Goal: Information Seeking & Learning: Check status

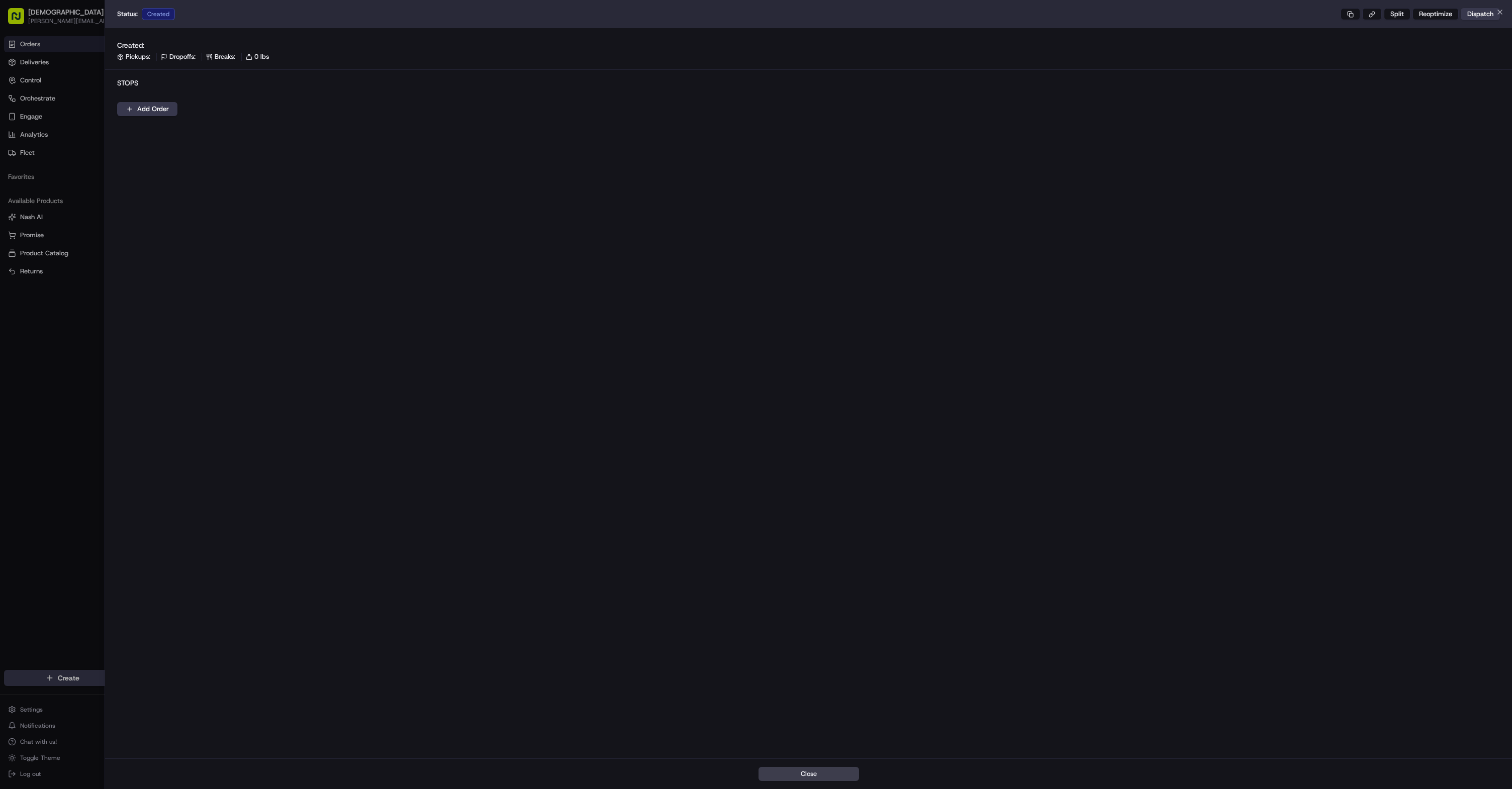
click at [33, 210] on div at bounding box center [756, 394] width 1512 height 789
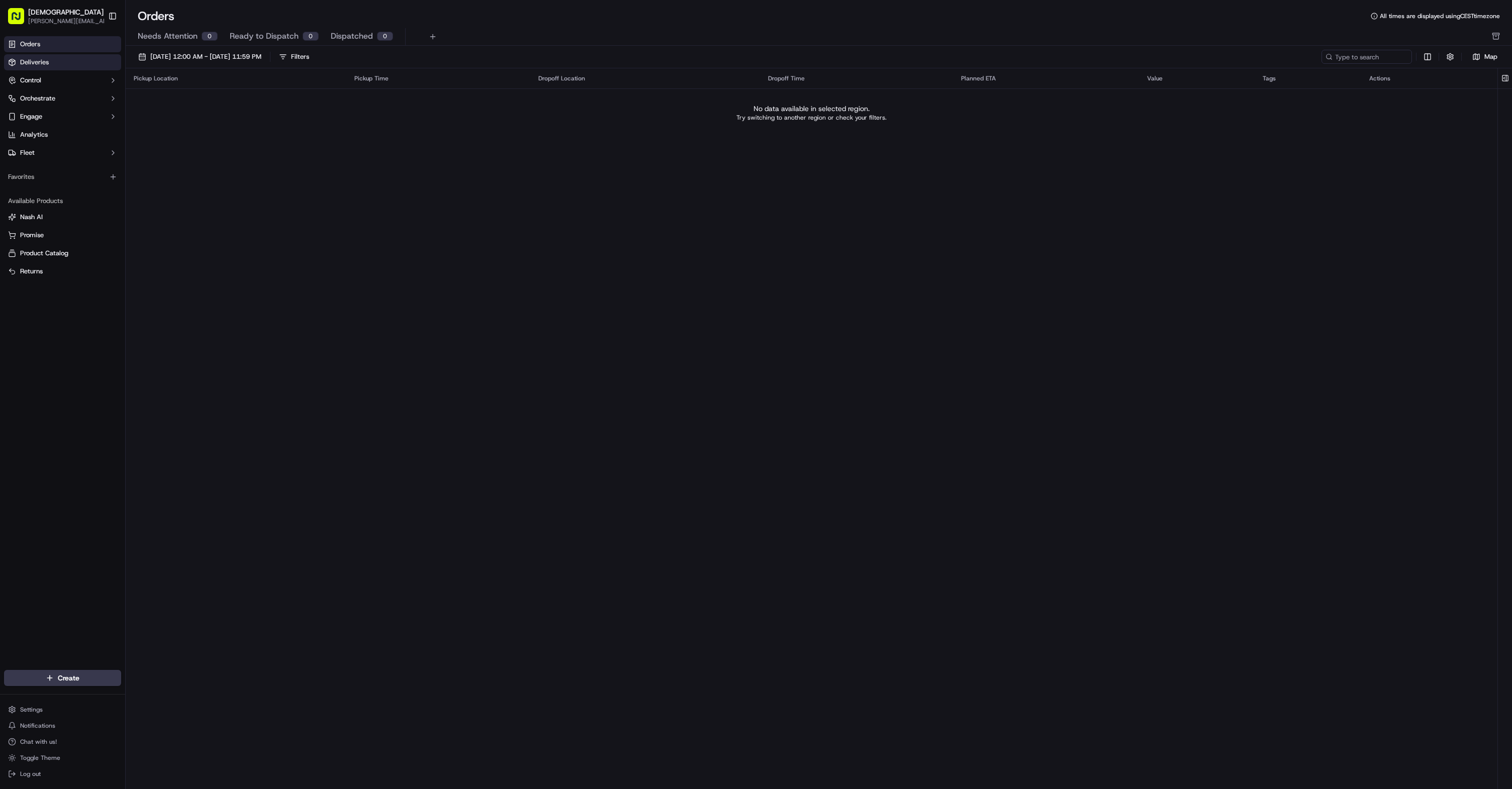
click at [62, 55] on link "Deliveries" at bounding box center [62, 62] width 117 height 16
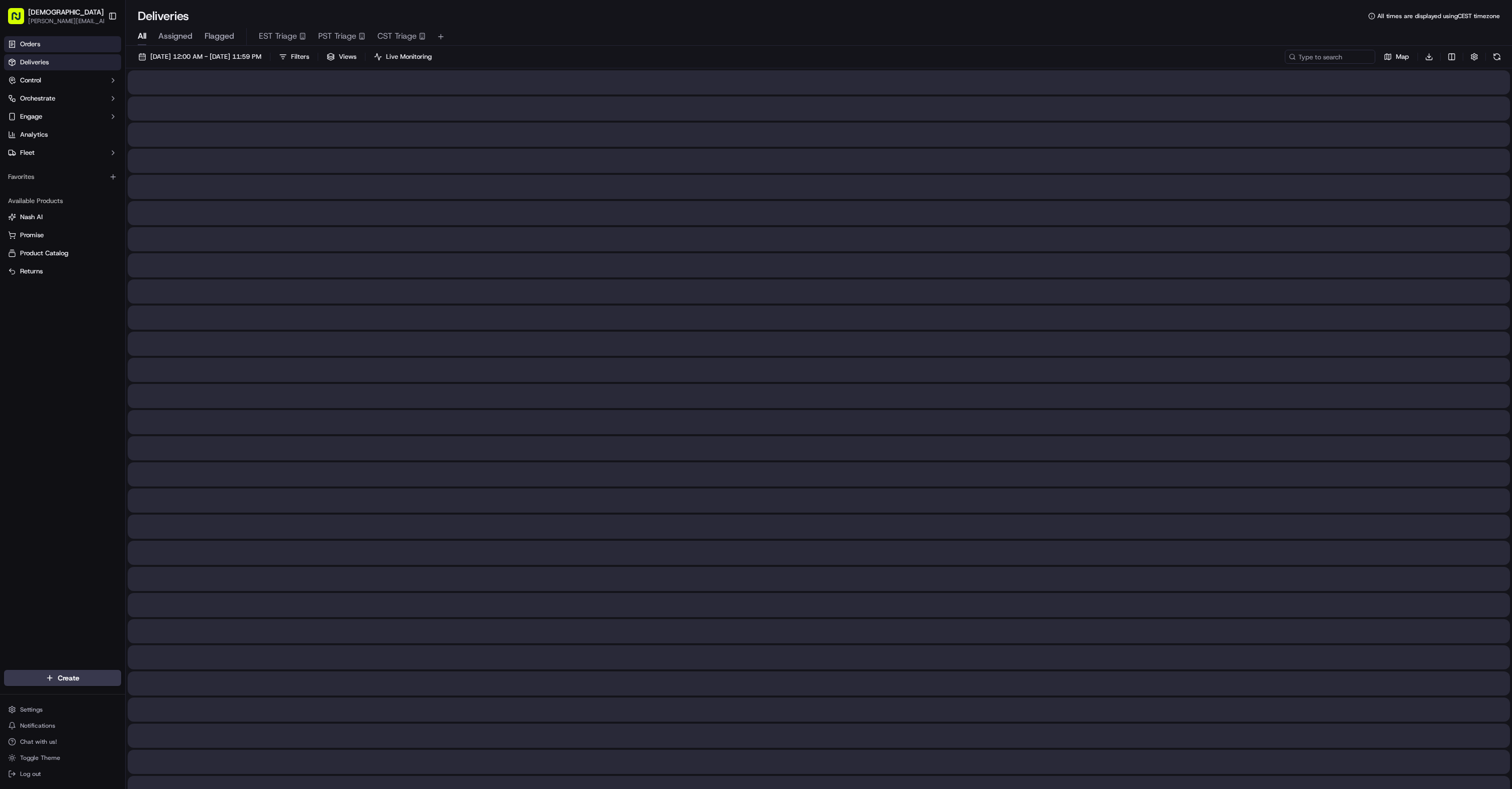
click at [77, 40] on link "Orders" at bounding box center [62, 45] width 117 height 16
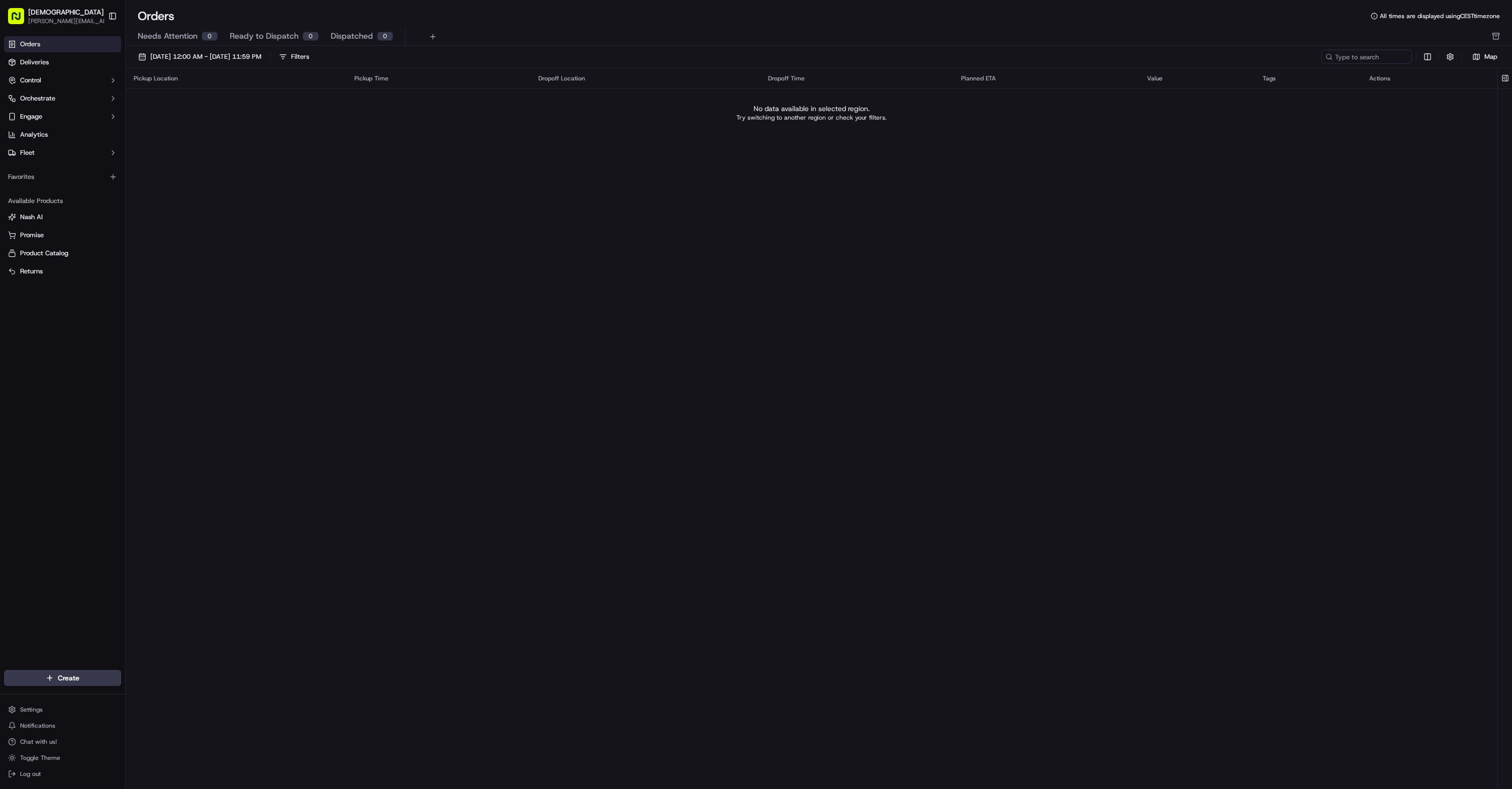
click at [315, 229] on div "Pickup Location Pickup Time Dropoff Location Dropoff Time Planned ETA Value Tag…" at bounding box center [811, 417] width 1372 height 698
type input "coles"
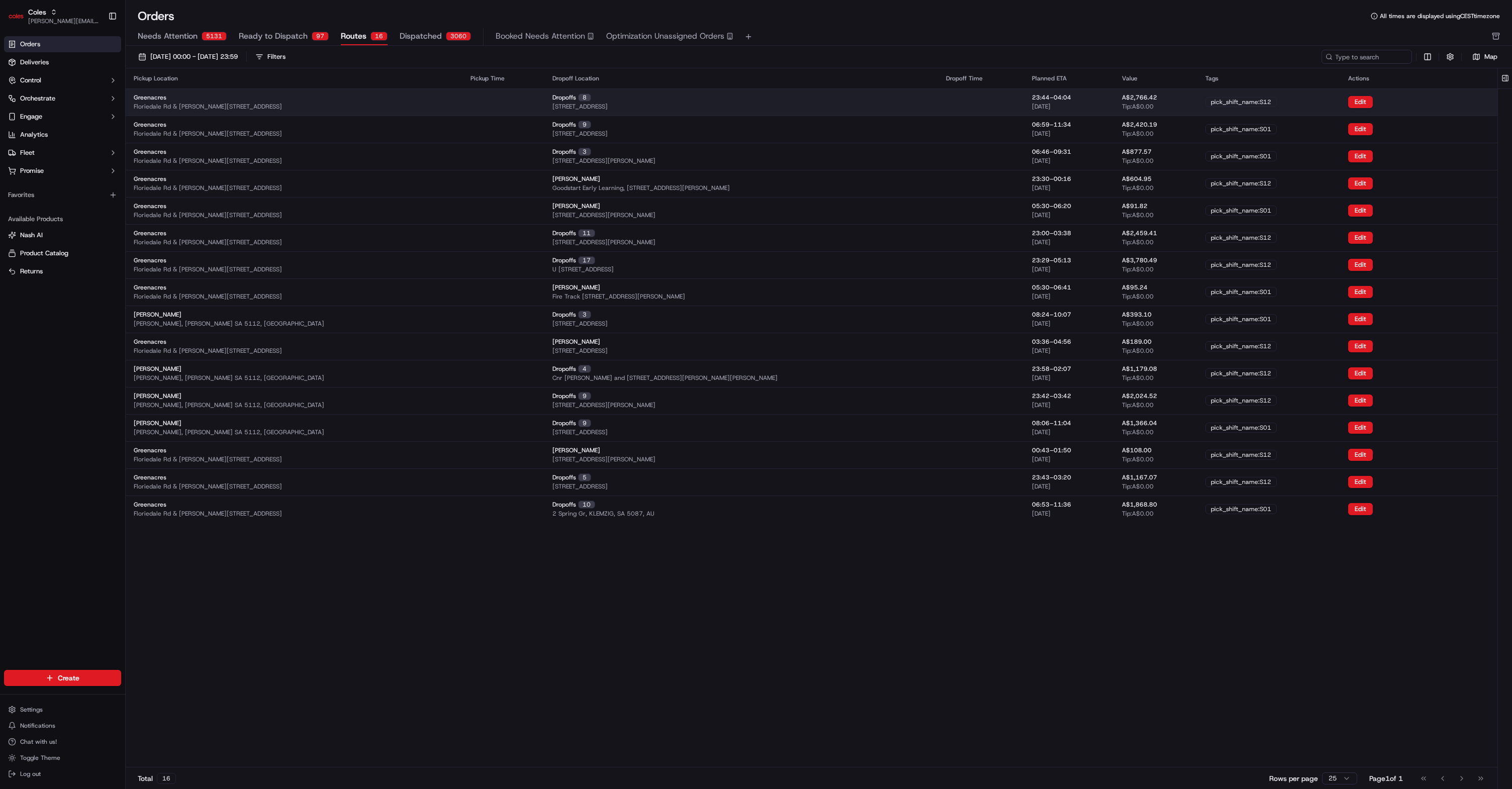
click at [693, 107] on div "Dropoffs 8 3 Lomond Rd, KLEMZIG, SA 5087, AU" at bounding box center [741, 102] width 377 height 17
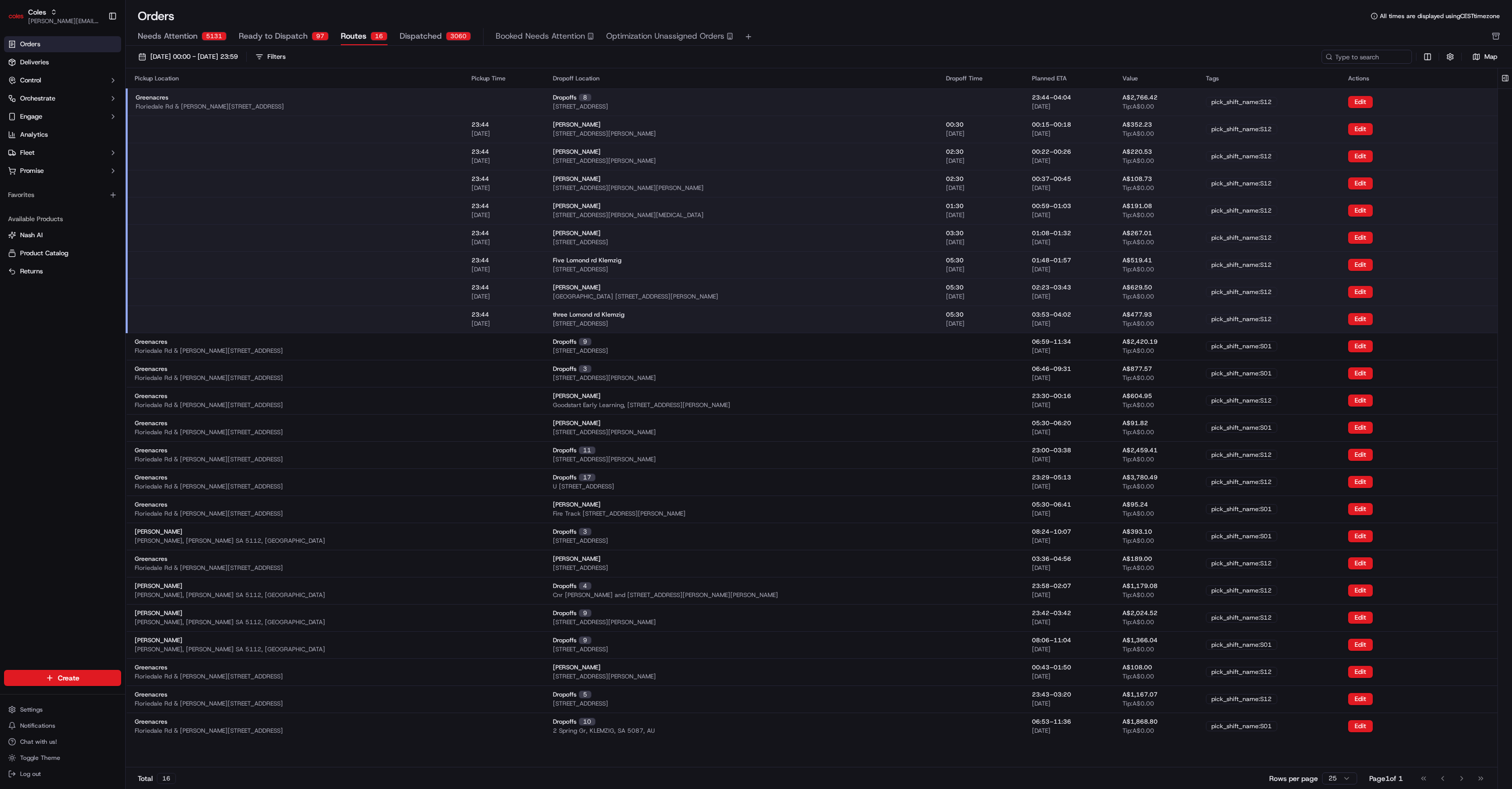
click at [883, 96] on div "Dropoffs 8 3 Lomond Rd, KLEMZIG, SA 5087, AU" at bounding box center [742, 102] width 377 height 17
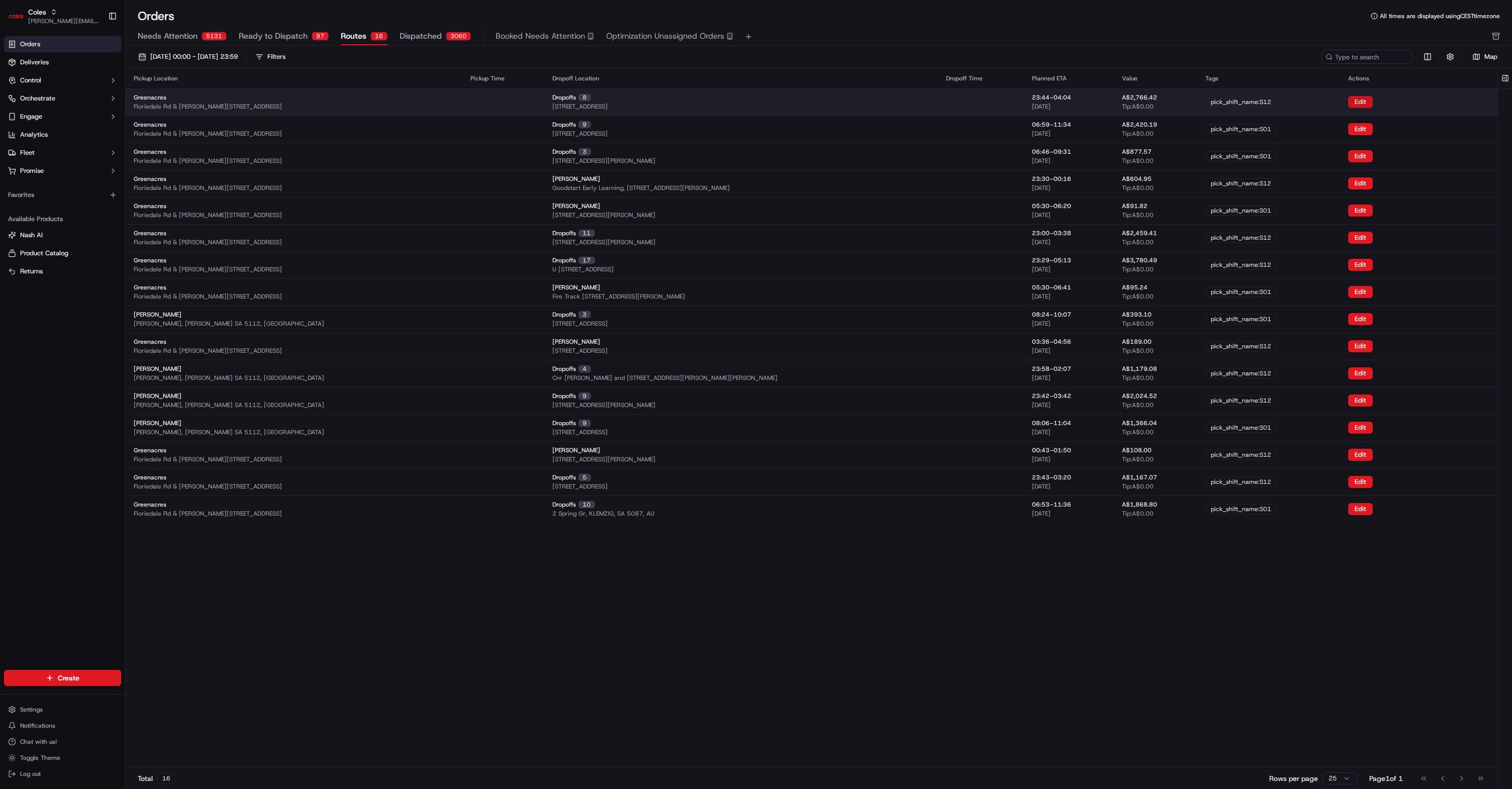
click at [1364, 102] on button "Edit" at bounding box center [1360, 102] width 25 height 12
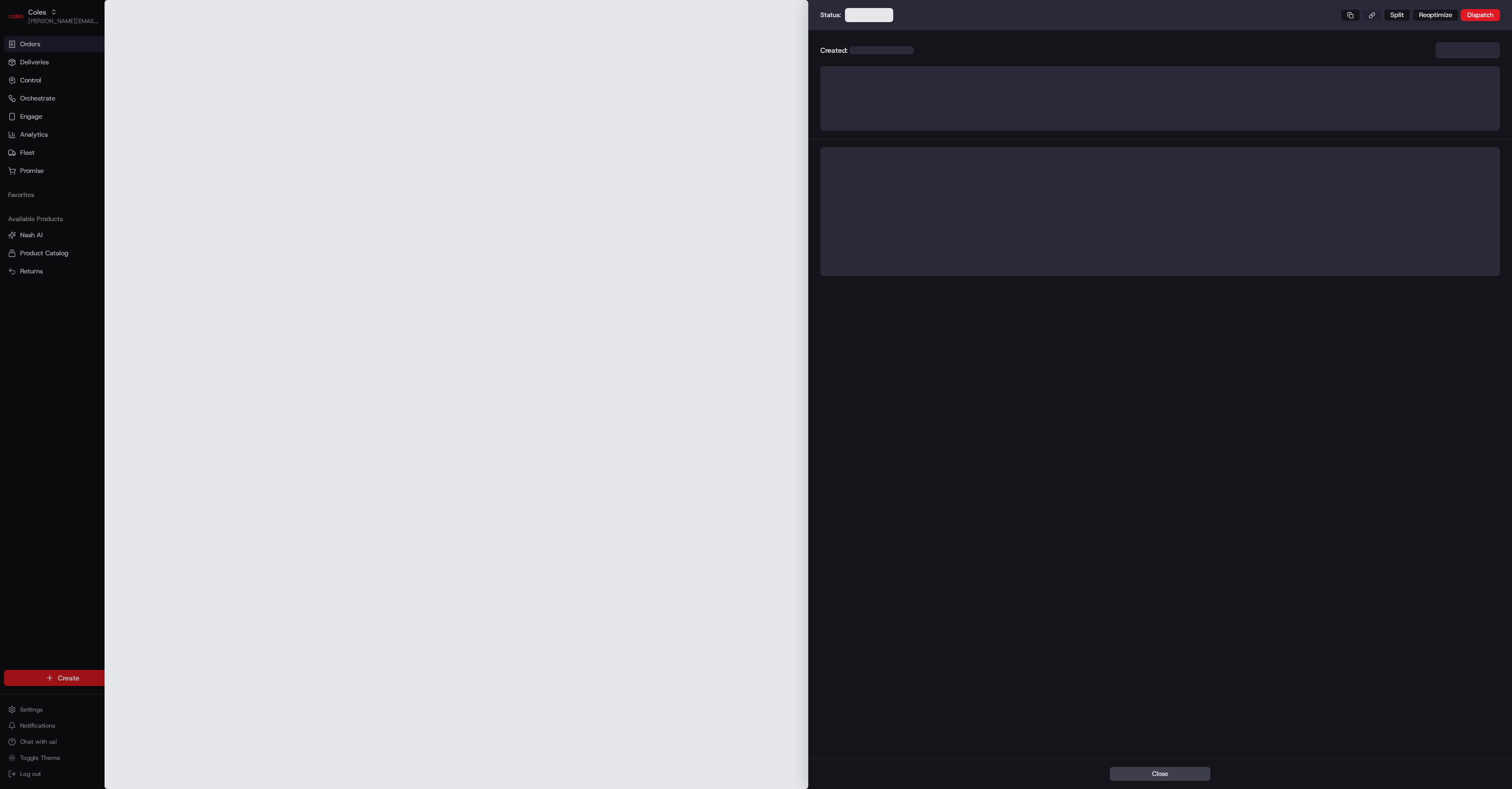
click at [1375, 16] on button at bounding box center [1371, 15] width 19 height 12
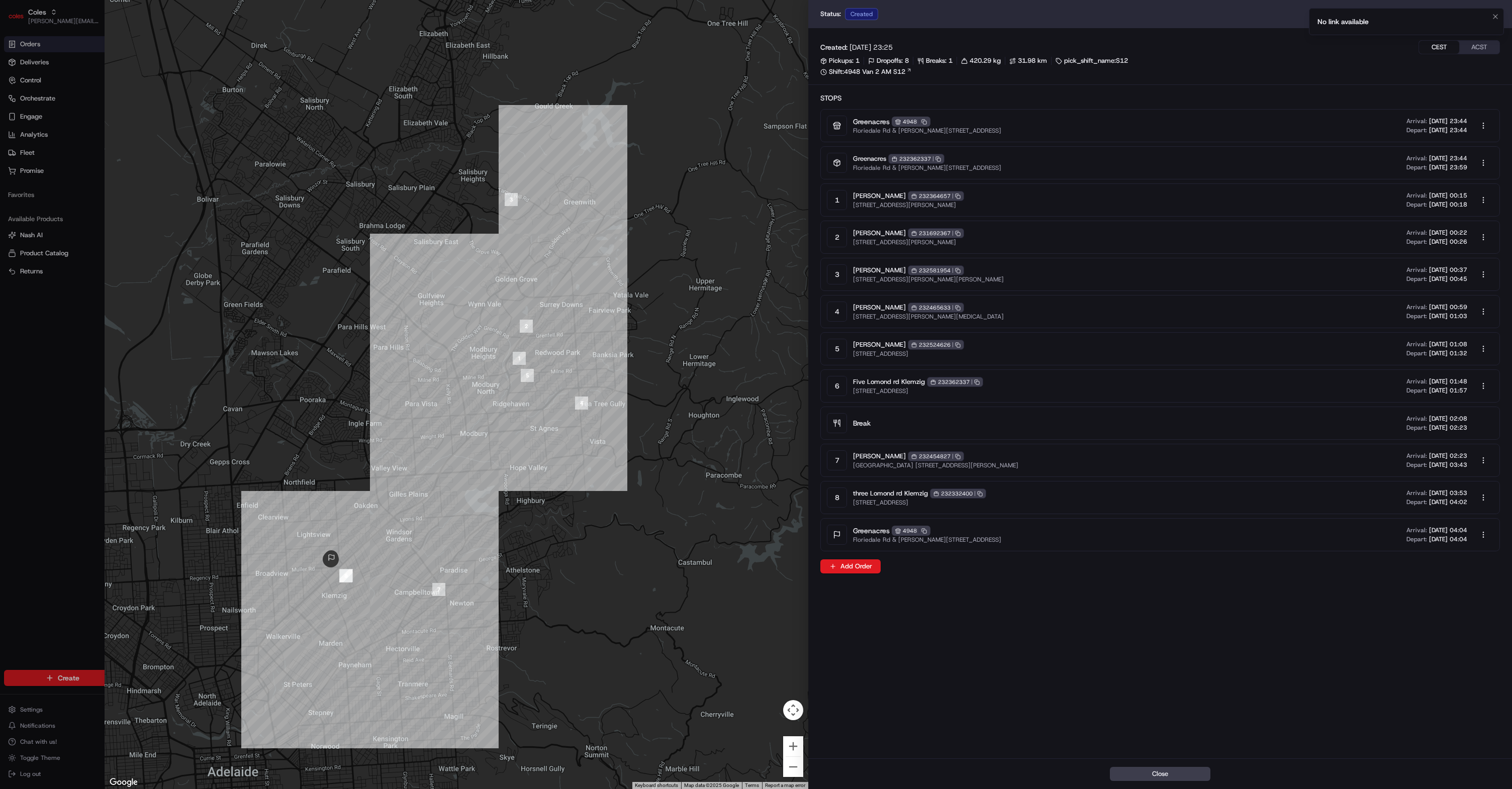
click at [1305, 19] on div "Status: Created Split Reoptimize Dispatch" at bounding box center [1160, 14] width 680 height 12
drag, startPoint x: 1496, startPoint y: 16, endPoint x: 1484, endPoint y: 17, distance: 12.0
click at [1495, 16] on icon "Notifications (F8)" at bounding box center [1495, 16] width 8 height 8
click at [1379, 15] on button at bounding box center [1371, 14] width 19 height 12
click at [956, 629] on div "Created: 10/09/2025 23:25 CEST ACST Pickups: 1 Dropoffs: 8 Breaks: 1 420.29 kg …" at bounding box center [1159, 393] width 703 height 730
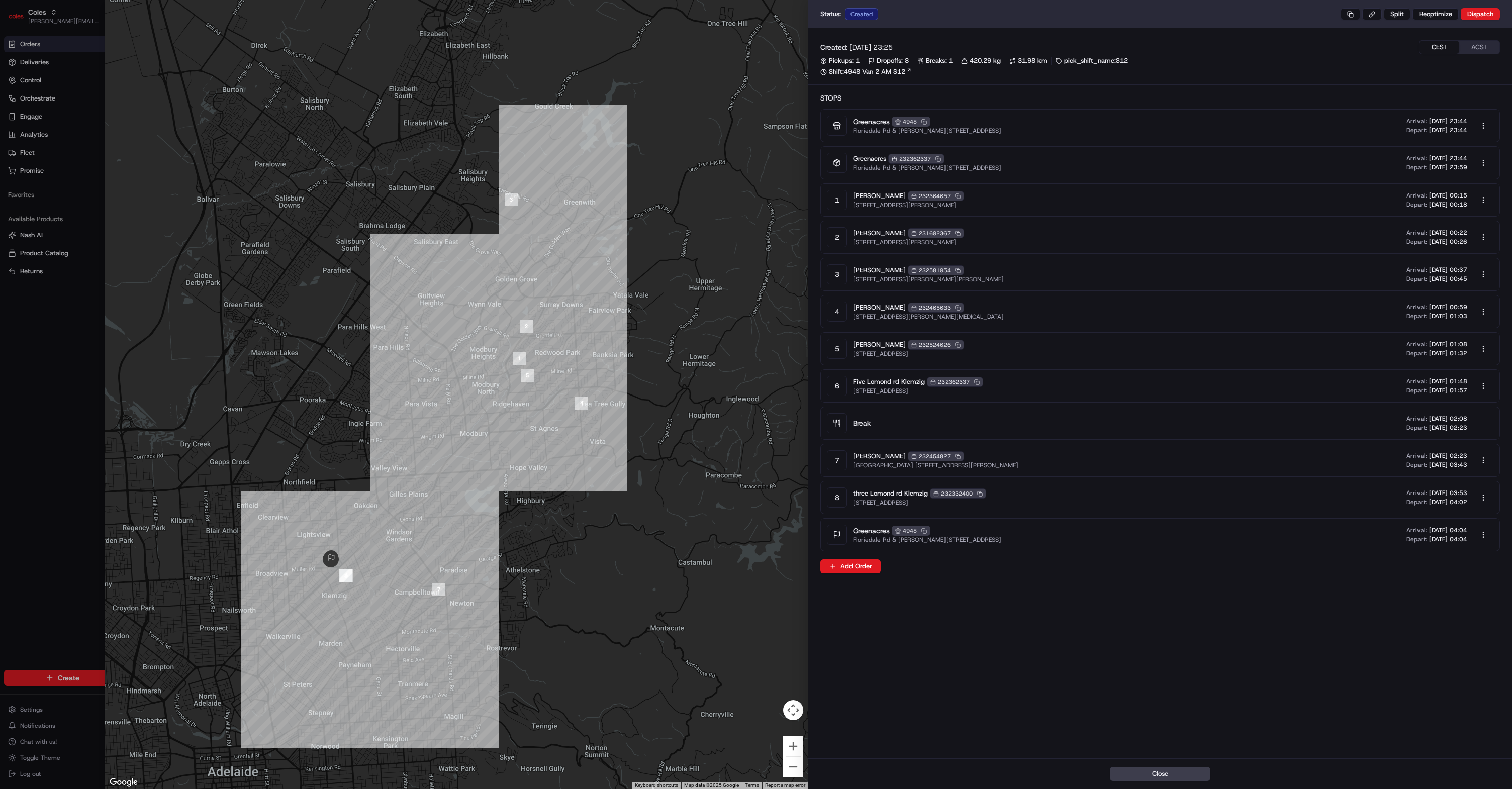
click at [5, 451] on div at bounding box center [756, 394] width 1512 height 789
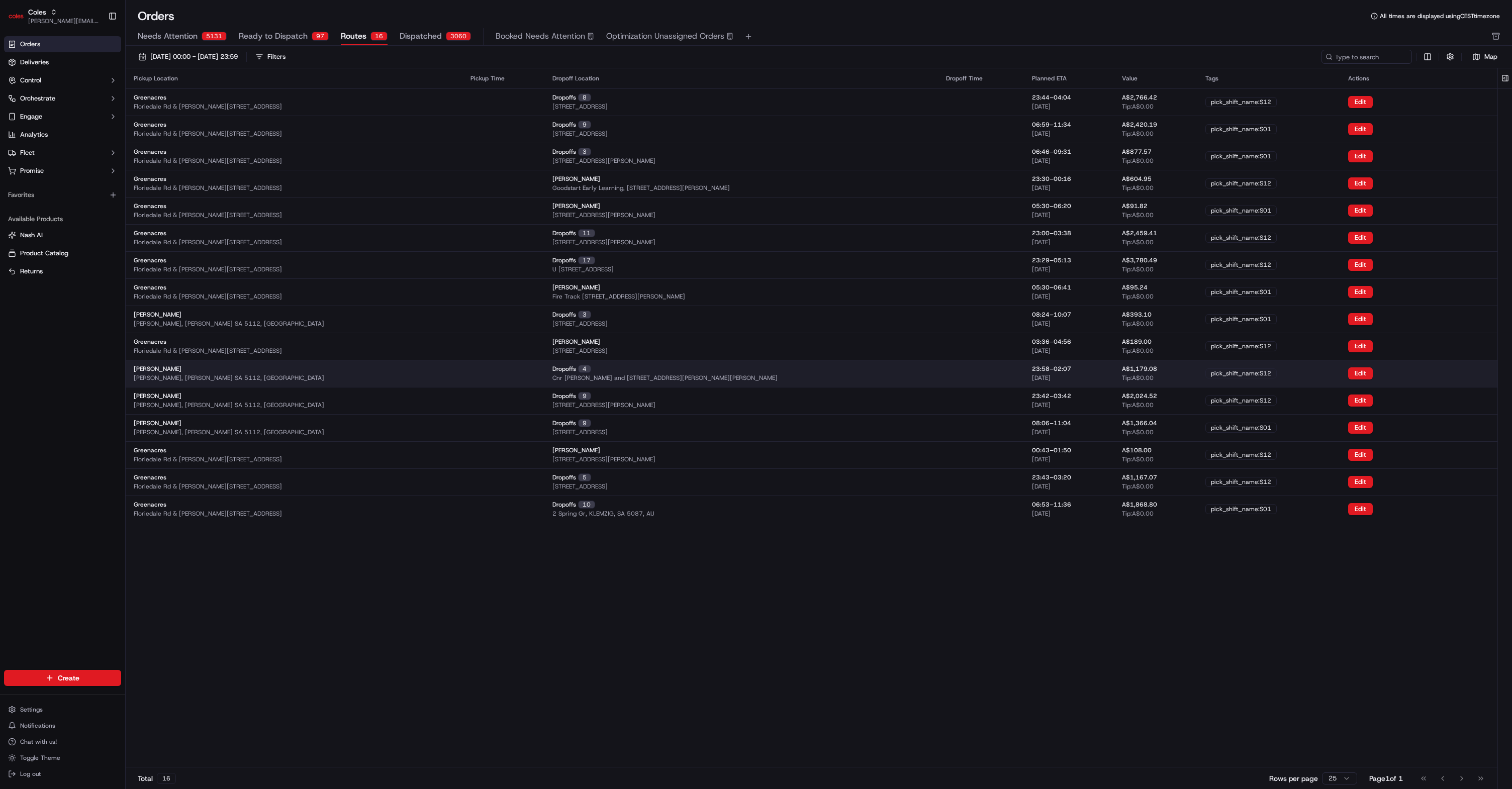
click at [286, 372] on div "Elizabeth Philip Hwy, Elizabeth SA 5112, Australia" at bounding box center [294, 373] width 321 height 17
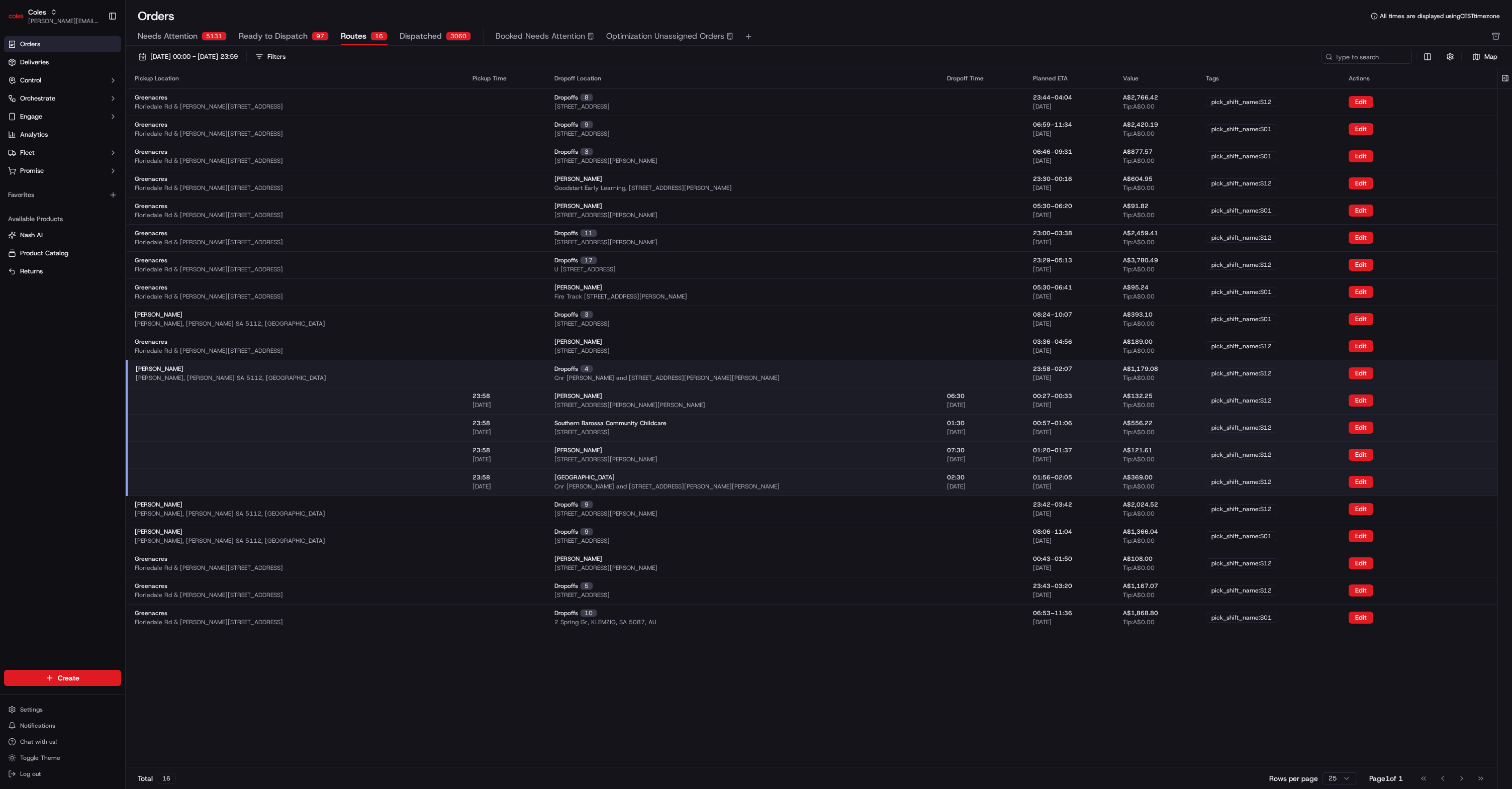
click at [338, 374] on div "Elizabeth Philip Hwy, Elizabeth SA 5112, Australia" at bounding box center [296, 373] width 321 height 17
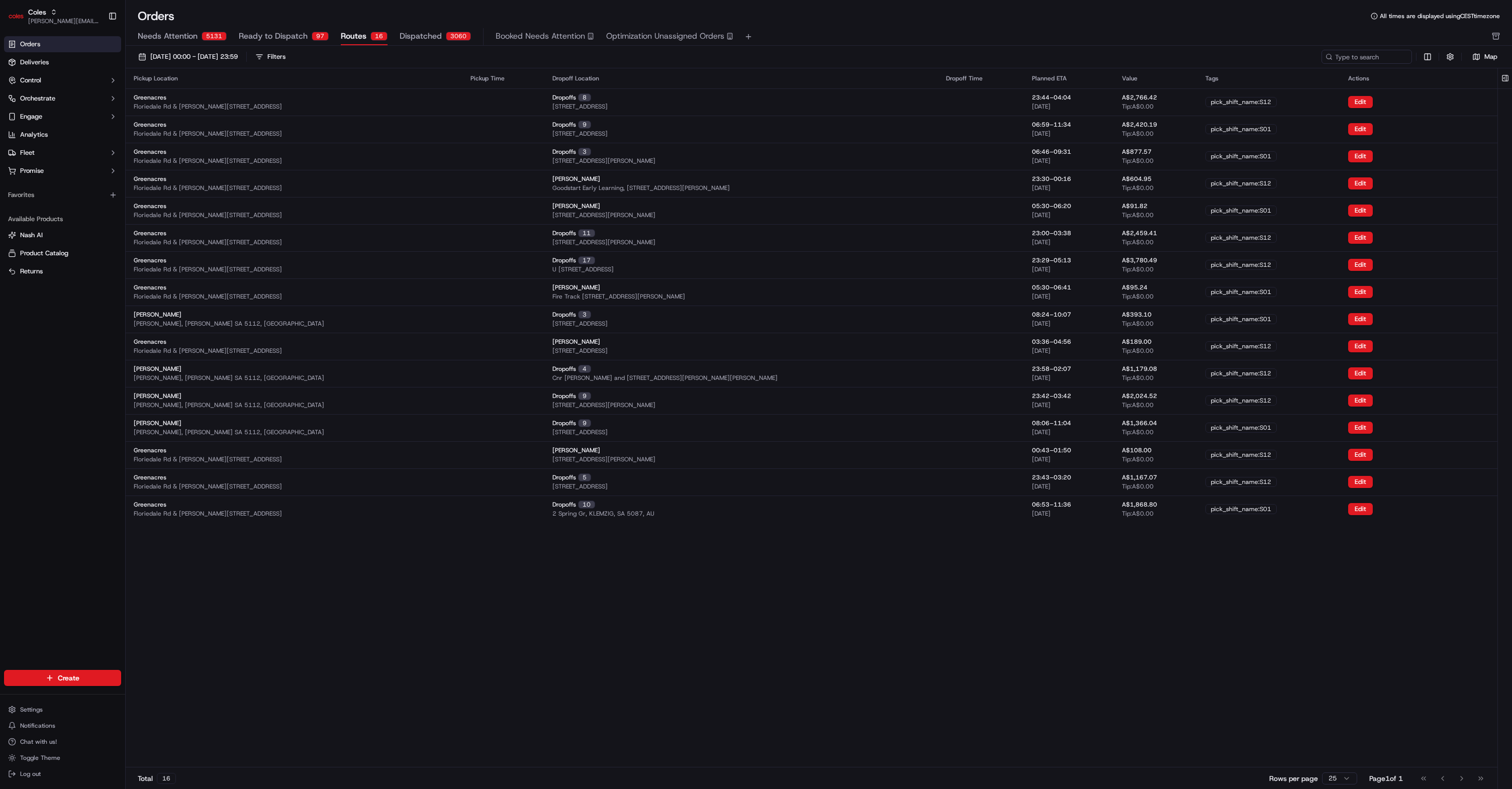
click at [316, 21] on div "Orders All times are displayed using CEST timezone" at bounding box center [819, 16] width 1387 height 16
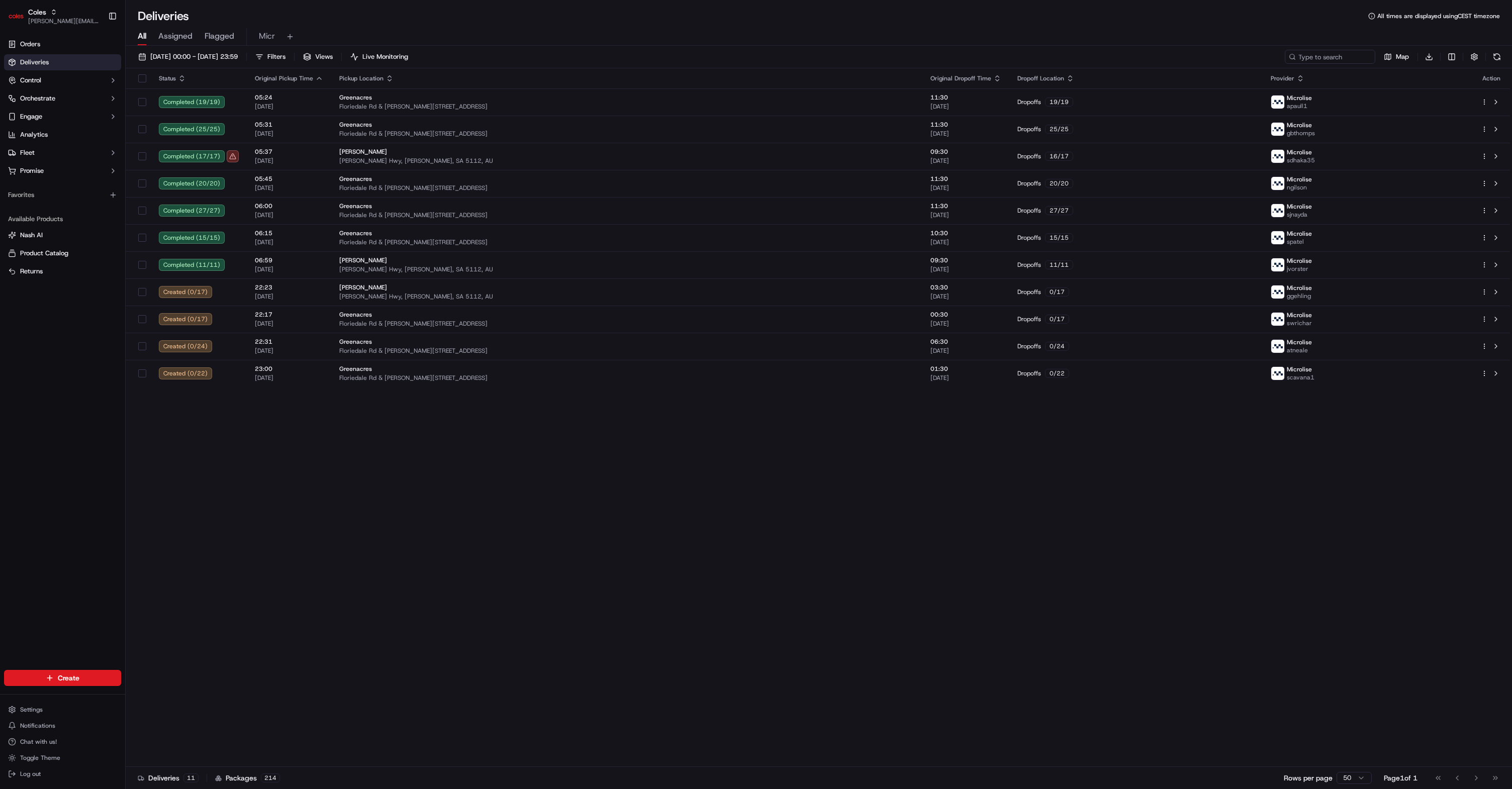
click at [386, 470] on div "Status Original Pickup Time Pickup Location Original Dropoff Time Dropoff Locat…" at bounding box center [817, 417] width 1384 height 698
type input "w"
type input "walmart us"
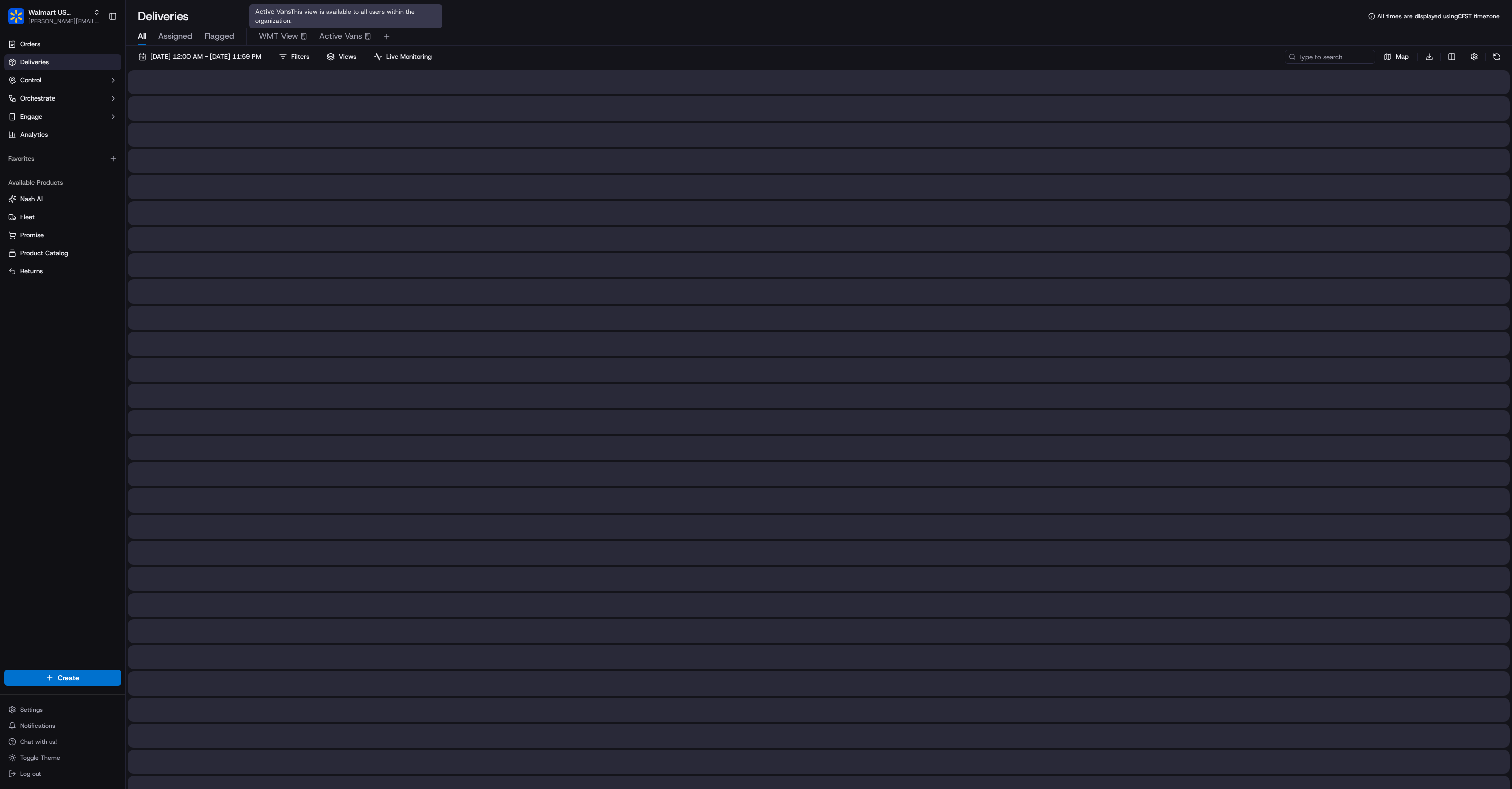
click at [332, 34] on span "Active Vans" at bounding box center [340, 36] width 43 height 12
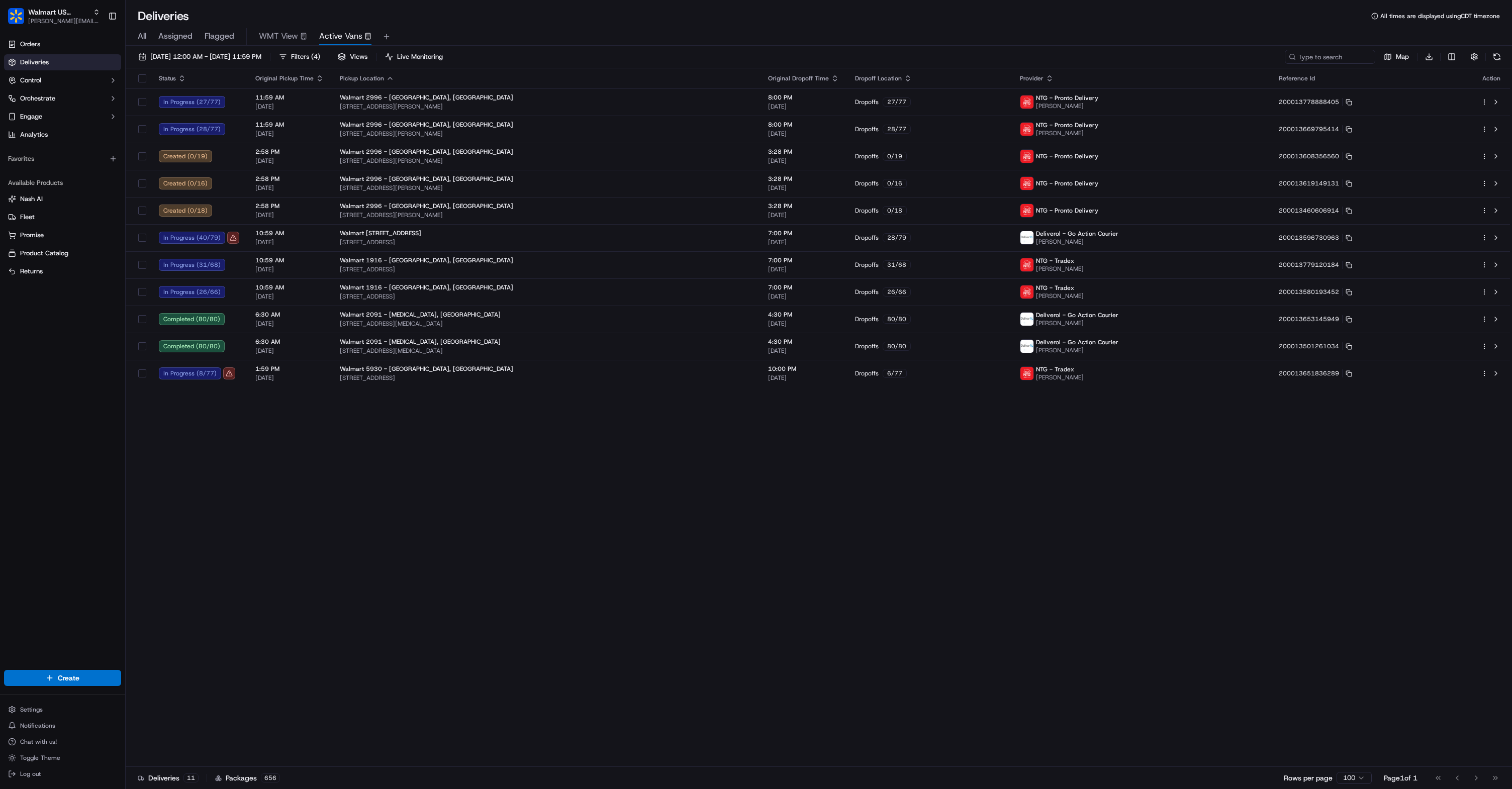
click at [914, 11] on div "Deliveries All times are displayed using CDT timezone" at bounding box center [819, 16] width 1387 height 16
click at [1446, 57] on html "Walmart US Stores [PERSON_NAME][EMAIL_ADDRESS][DOMAIN_NAME] Toggle Sidebar Orde…" at bounding box center [756, 394] width 1512 height 789
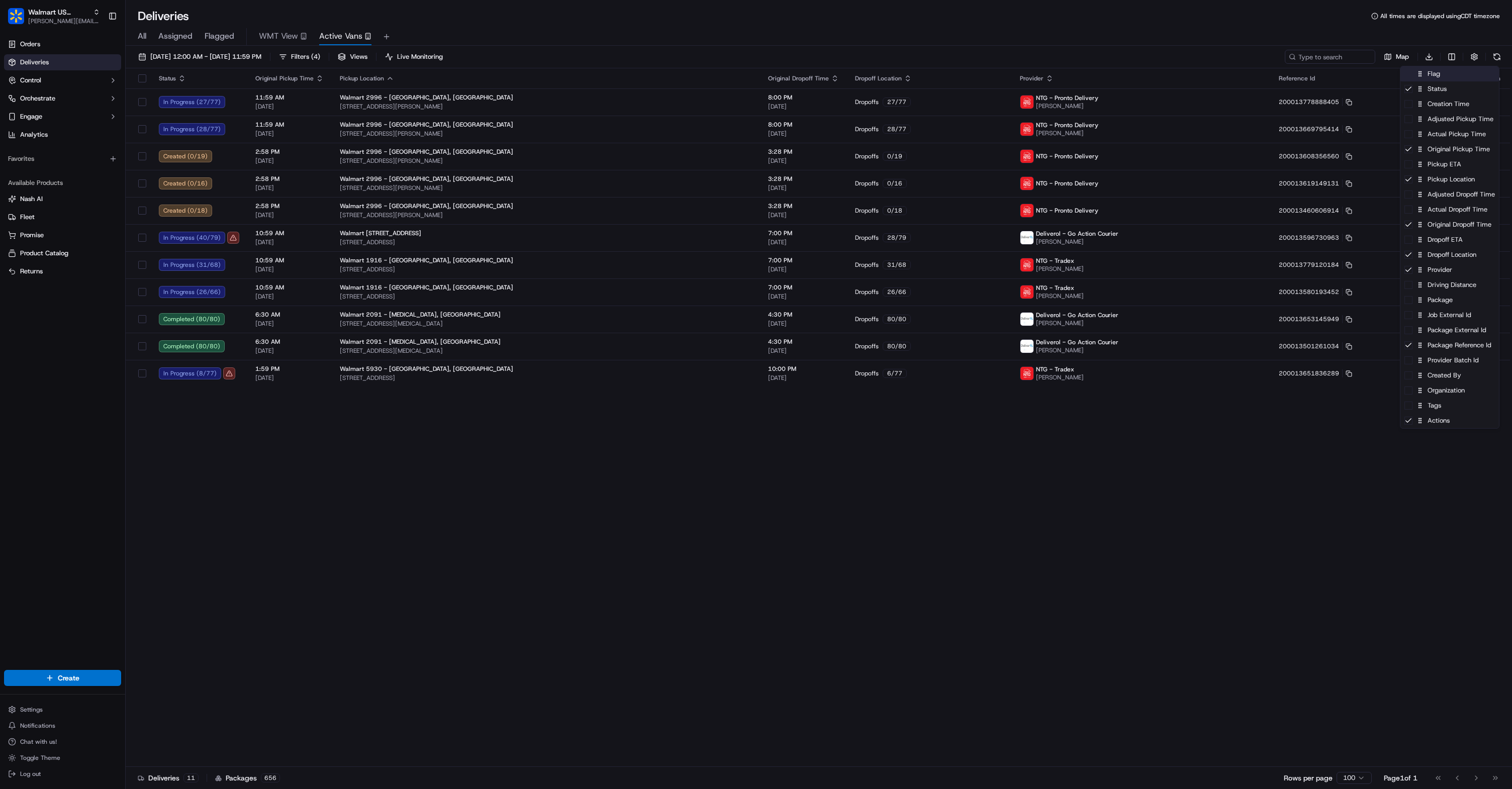
click at [1441, 78] on div "Flag" at bounding box center [1450, 73] width 99 height 15
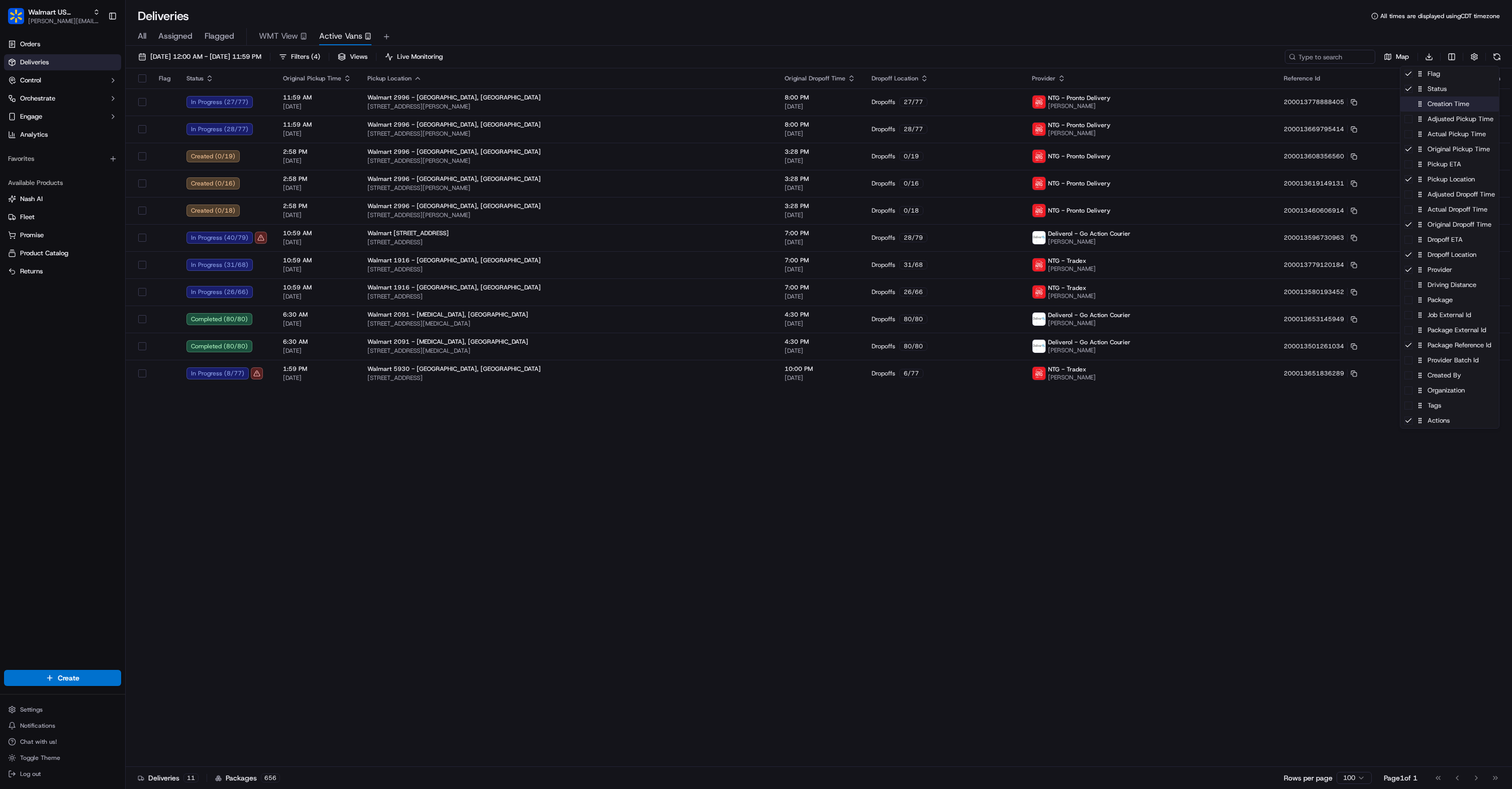
click at [1442, 109] on div "Creation Time" at bounding box center [1450, 103] width 99 height 15
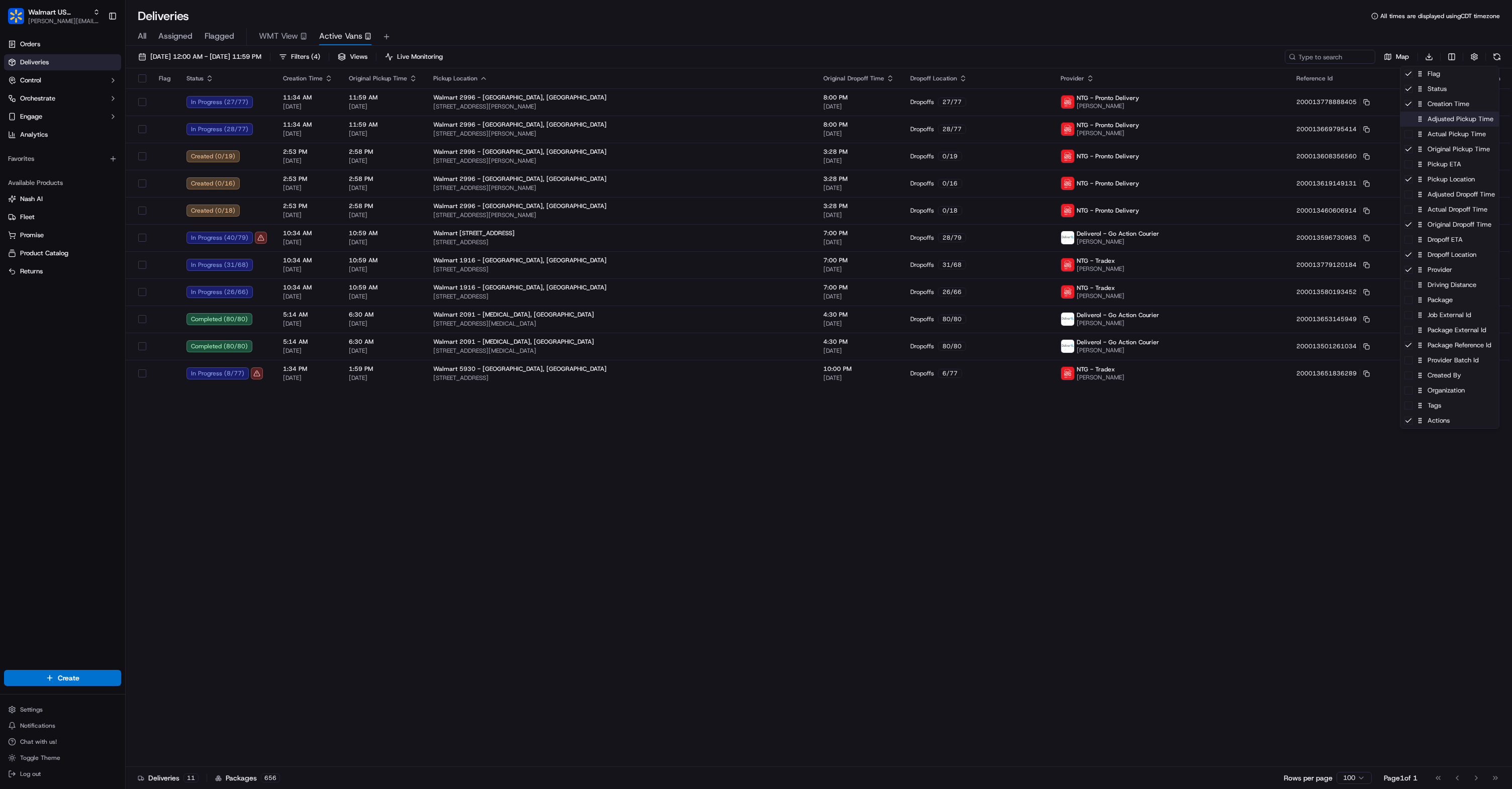
click at [1441, 121] on div "Adjusted Pickup Time" at bounding box center [1450, 119] width 99 height 15
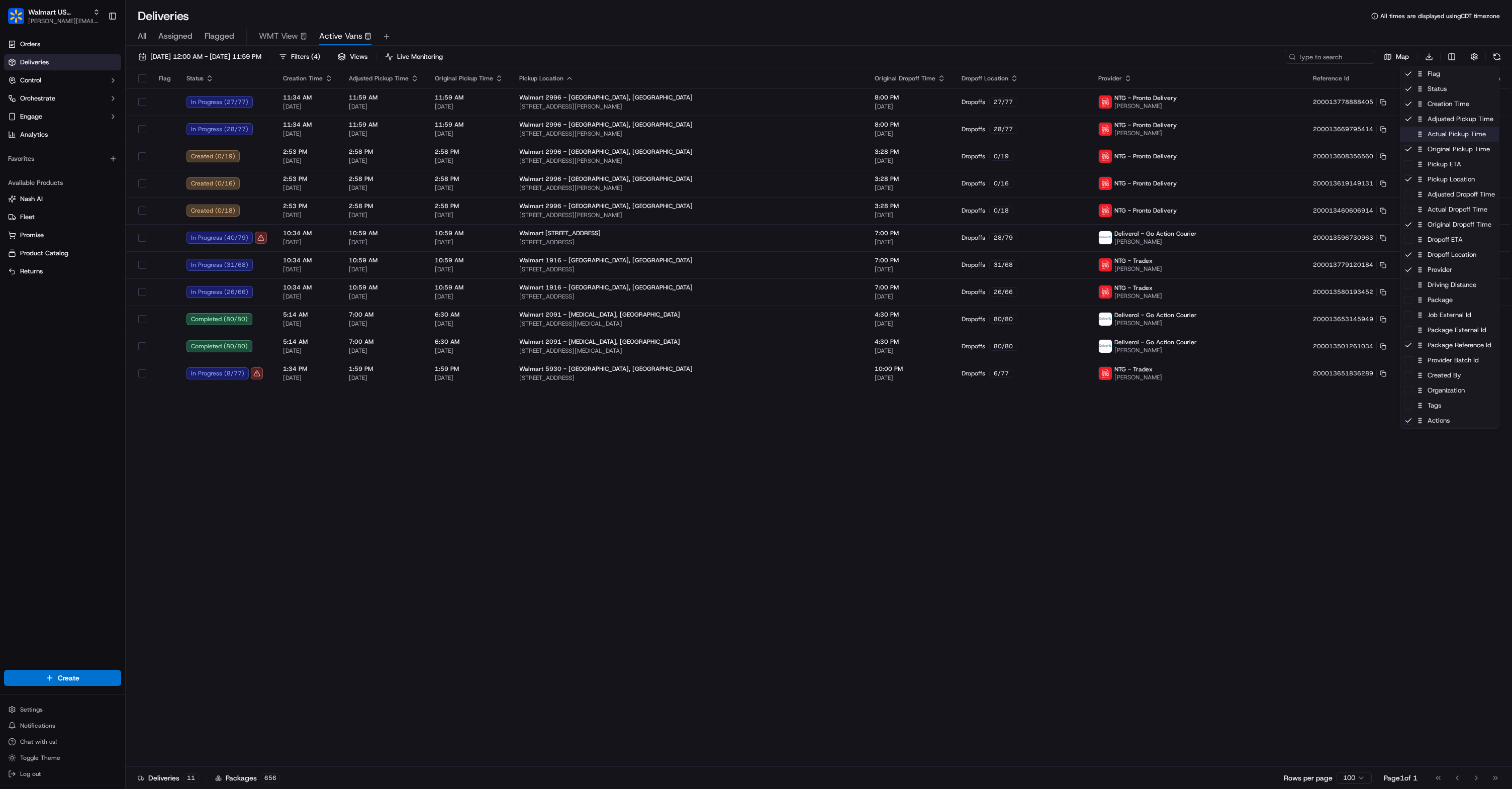
drag, startPoint x: 1440, startPoint y: 134, endPoint x: 1451, endPoint y: 204, distance: 70.9
click at [1440, 135] on div "Actual Pickup Time" at bounding box center [1450, 134] width 99 height 15
click at [1437, 166] on div "Pickup ETA" at bounding box center [1450, 164] width 99 height 15
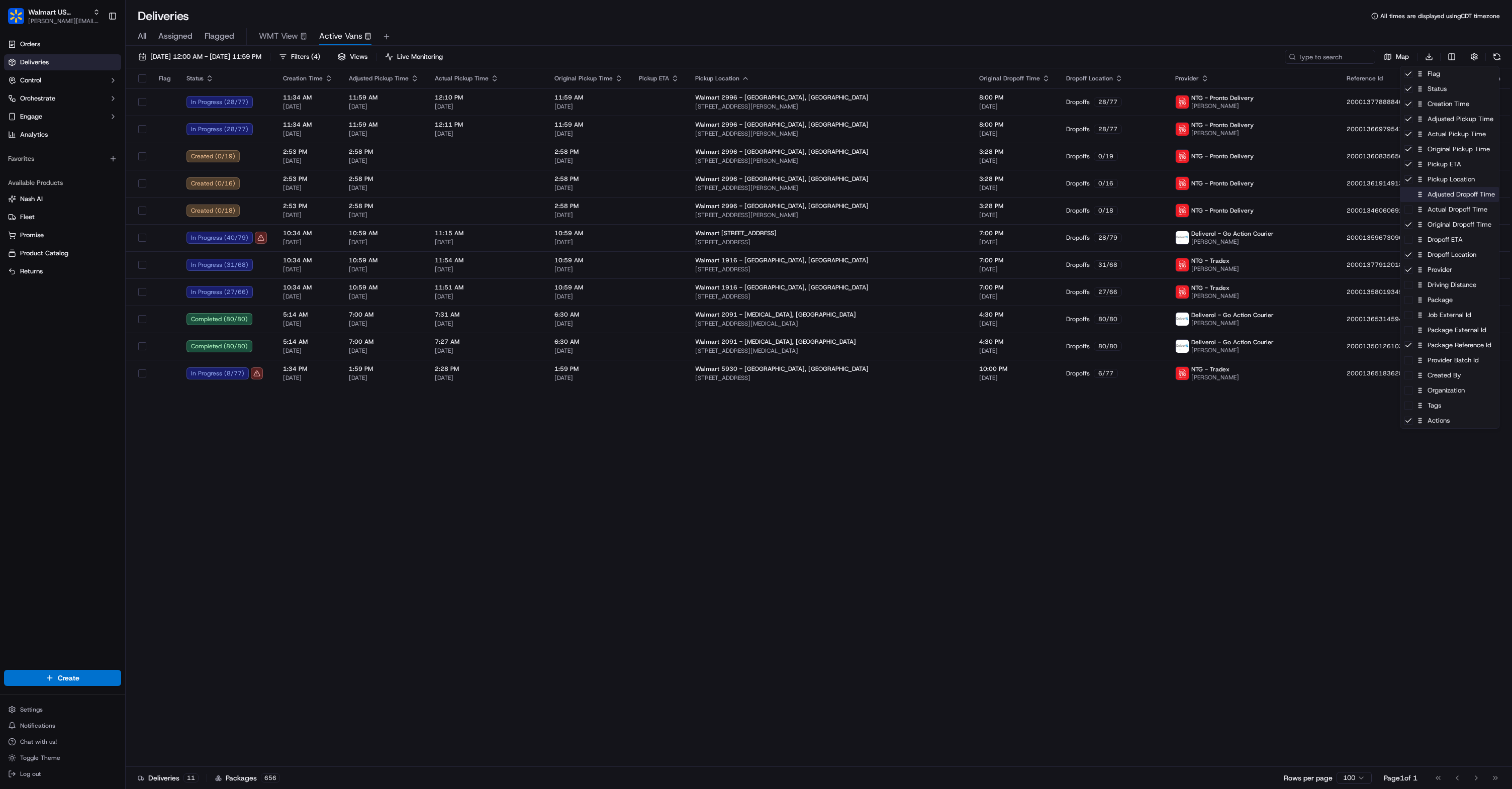
click at [1452, 195] on div "Adjusted Dropoff Time" at bounding box center [1450, 194] width 99 height 15
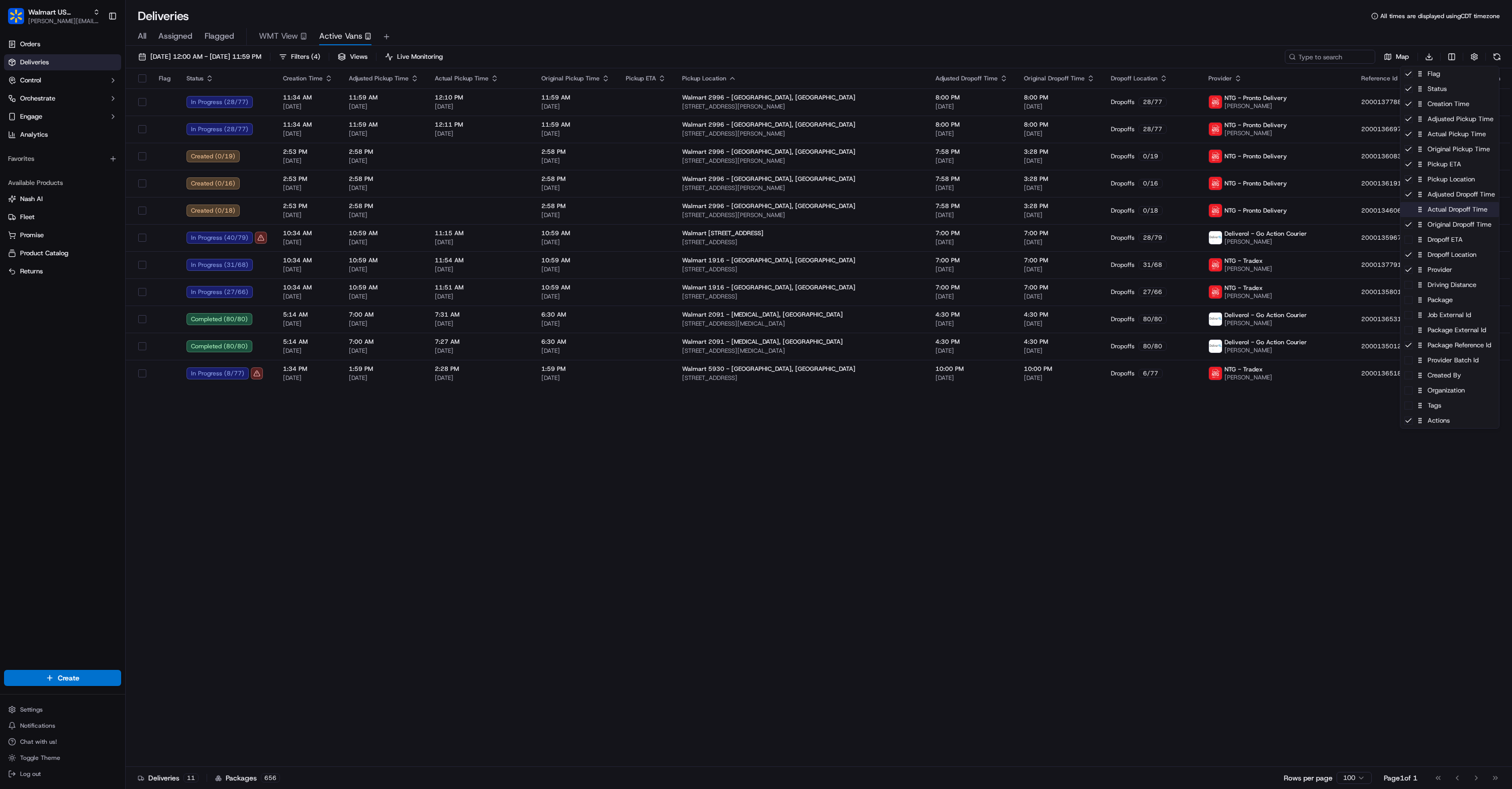
click at [1452, 210] on div "Actual Dropoff Time" at bounding box center [1450, 210] width 99 height 15
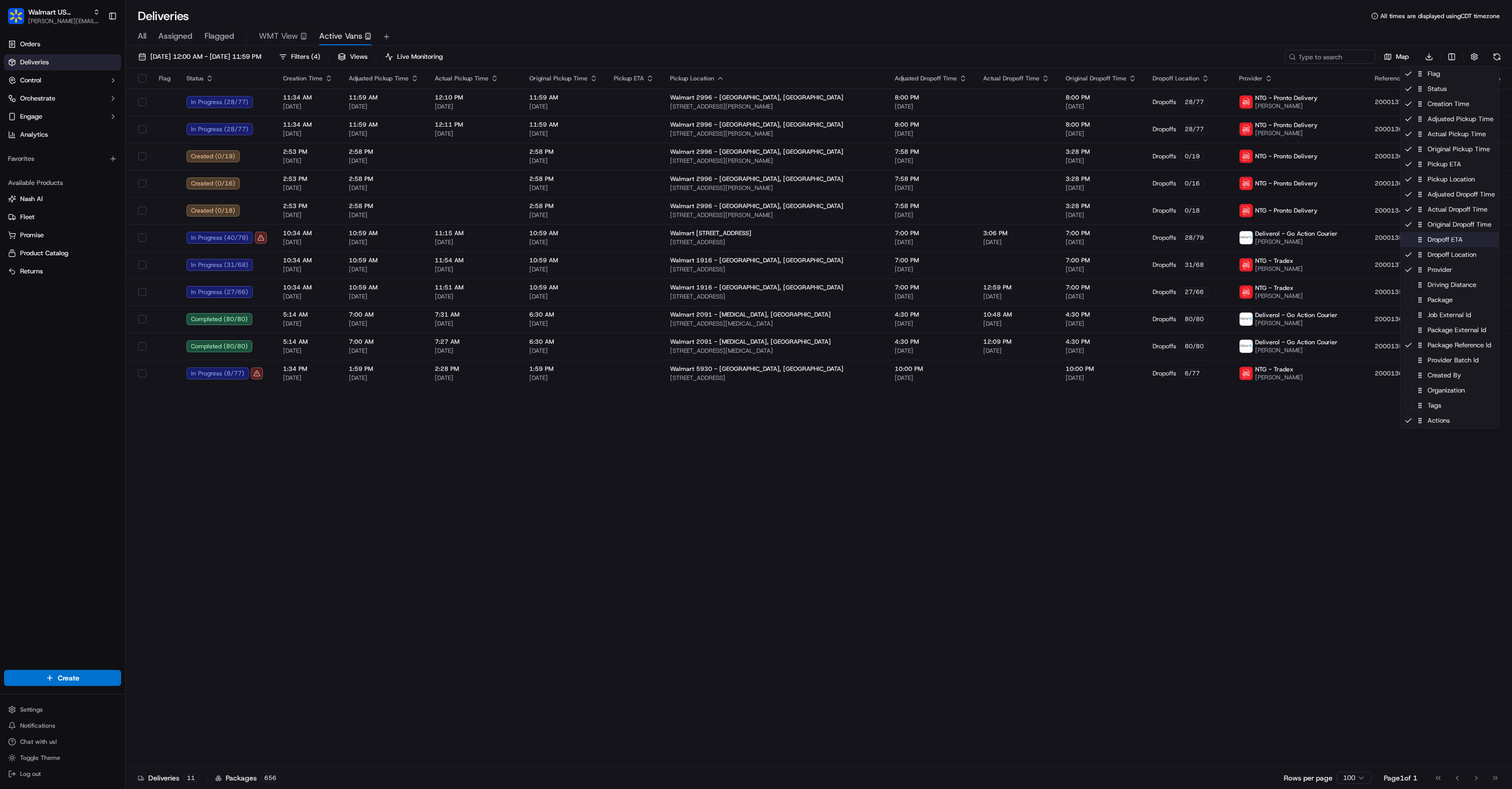
click at [1445, 243] on div "Dropoff ETA" at bounding box center [1450, 240] width 99 height 15
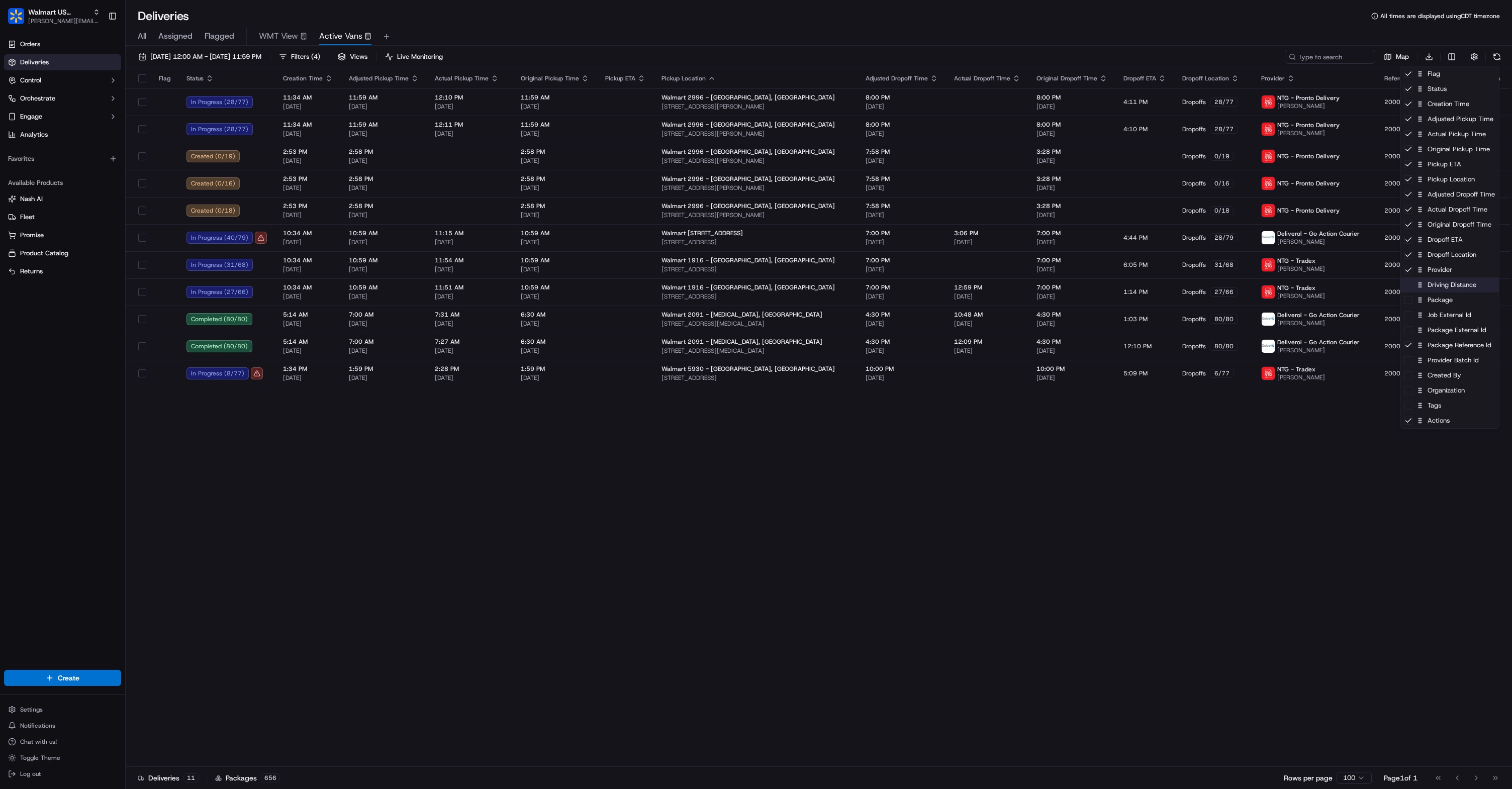
click at [1447, 290] on div "Driving Distance" at bounding box center [1450, 285] width 99 height 15
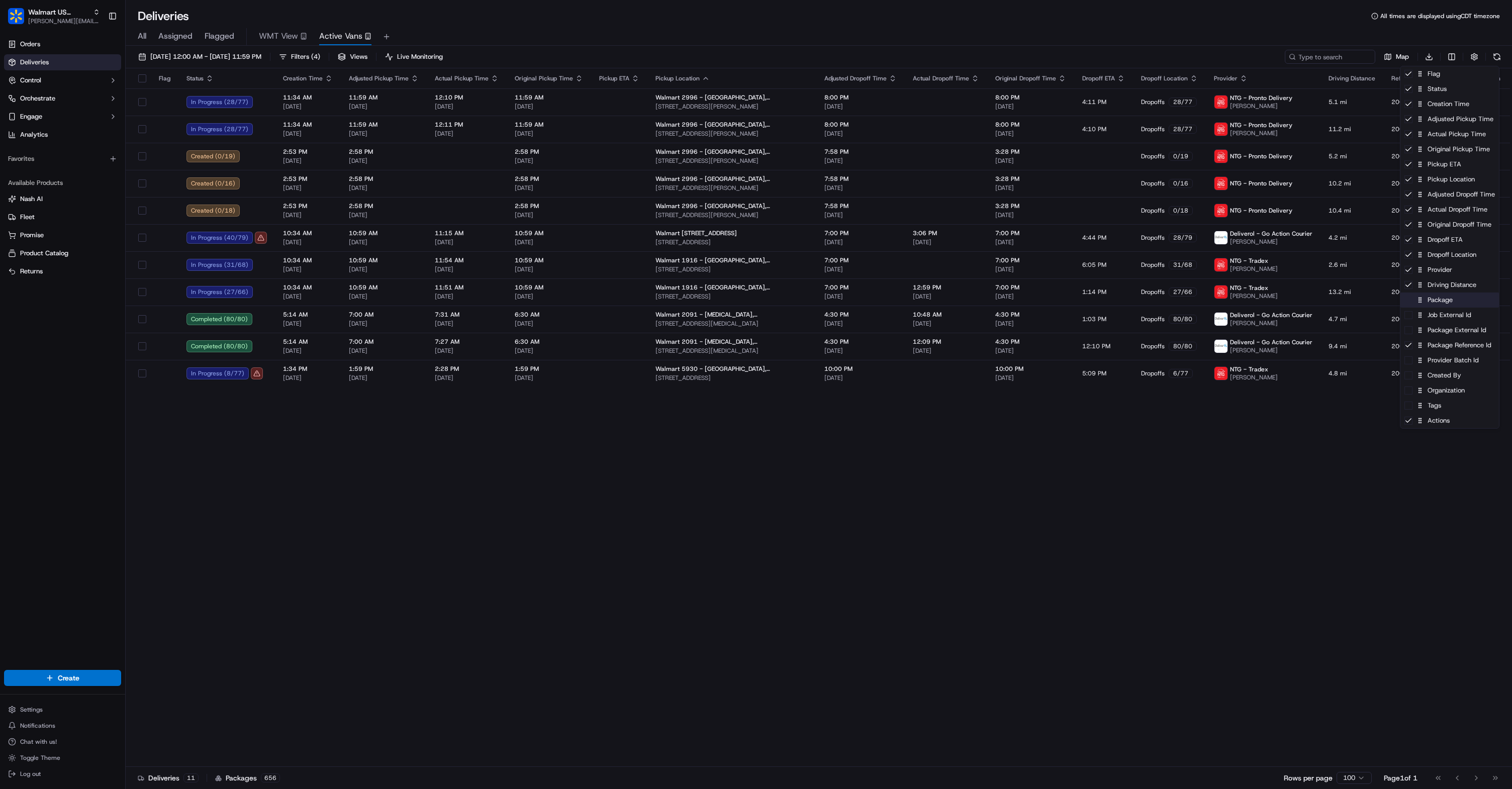
click at [1447, 300] on div "Package" at bounding box center [1450, 299] width 99 height 15
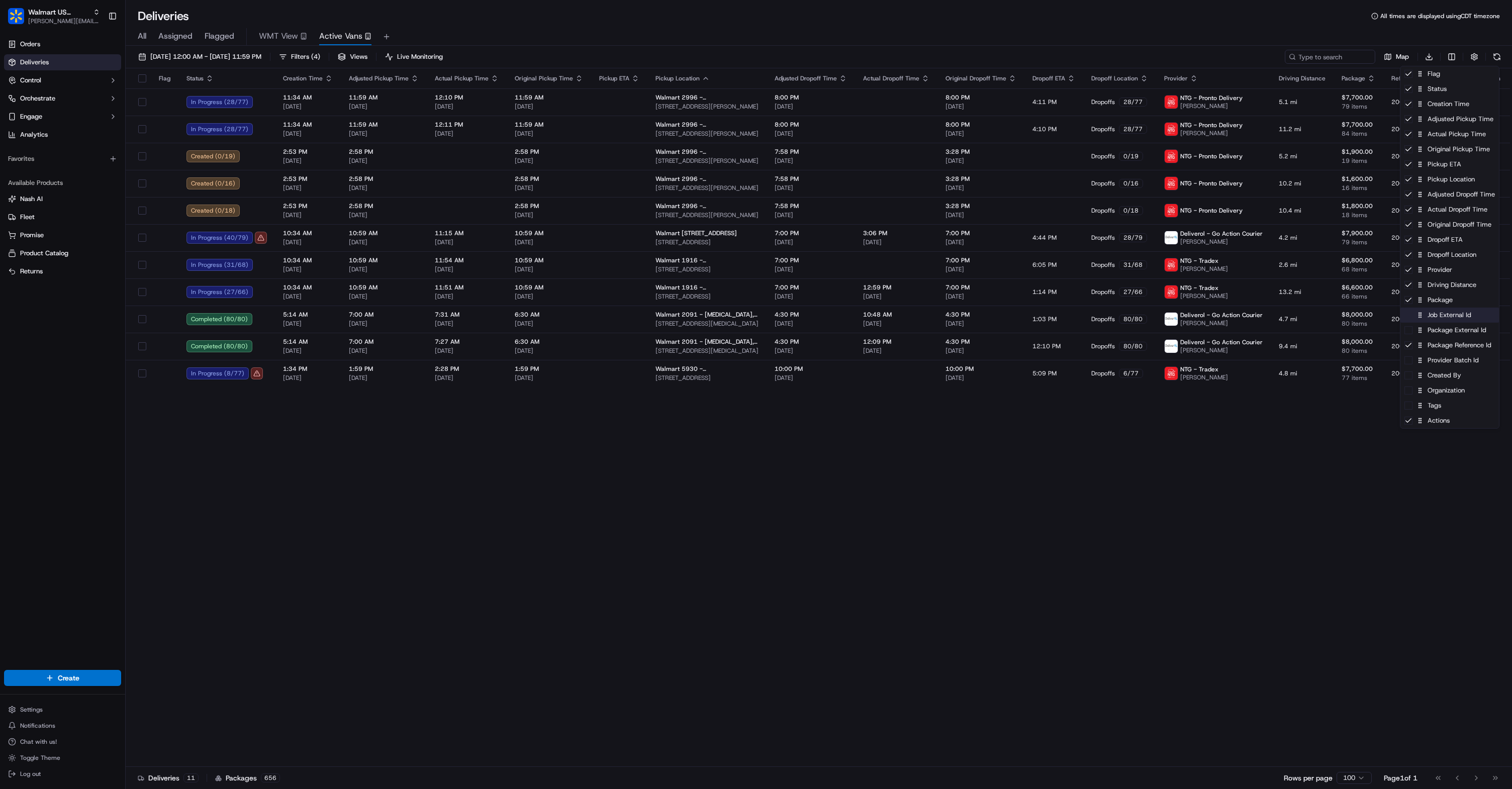
drag, startPoint x: 1445, startPoint y: 316, endPoint x: 1446, endPoint y: 330, distance: 14.0
click at [1446, 316] on div "Job External Id" at bounding box center [1450, 315] width 99 height 15
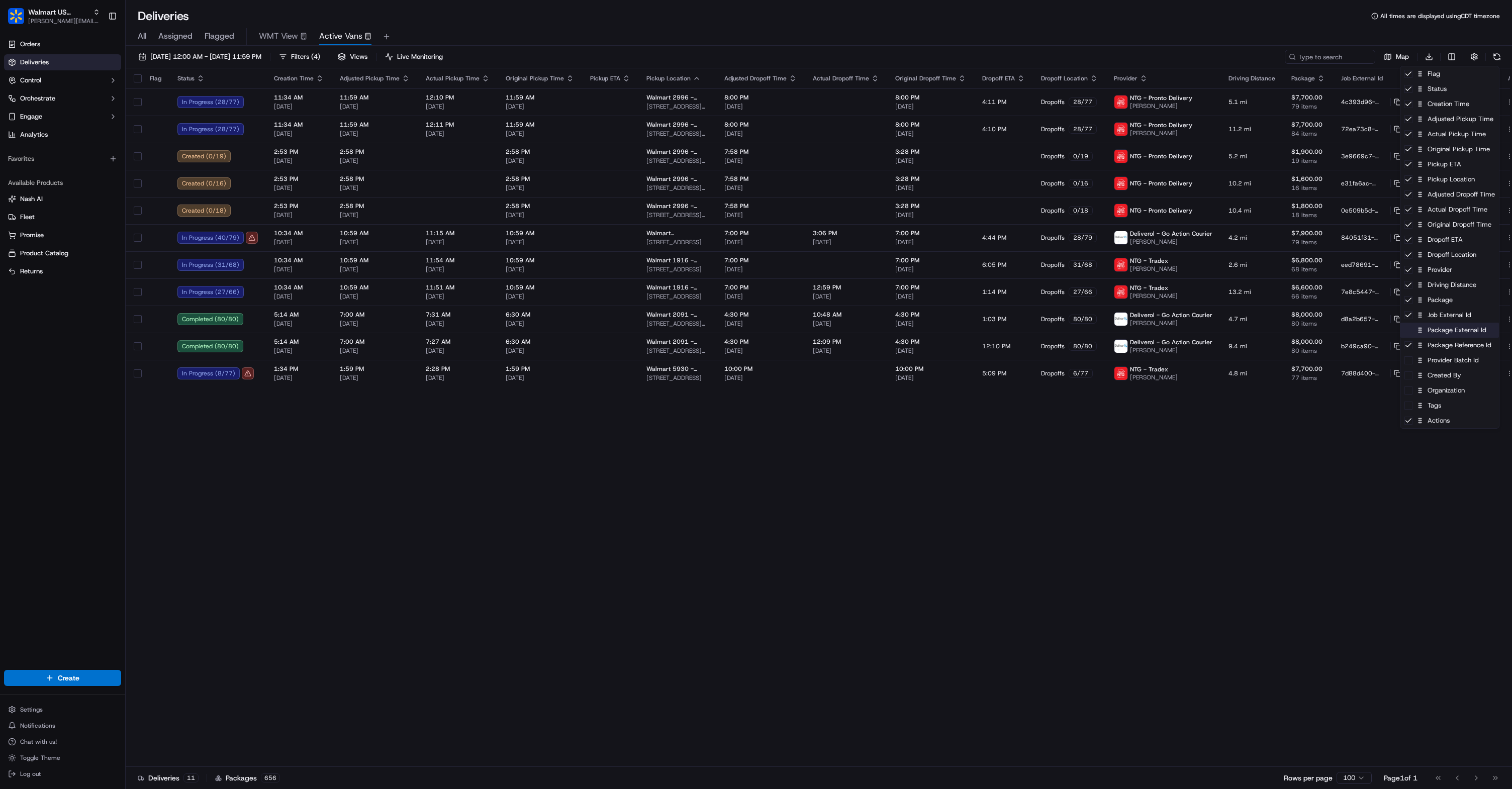
click at [1447, 334] on div "Package External Id" at bounding box center [1450, 330] width 99 height 15
click at [1443, 363] on div "Provider Batch Id" at bounding box center [1450, 360] width 99 height 15
click at [1445, 378] on div "Created By" at bounding box center [1450, 375] width 99 height 15
click at [1445, 390] on div "Organization" at bounding box center [1450, 390] width 99 height 15
click at [1445, 405] on div "Tags" at bounding box center [1450, 405] width 99 height 15
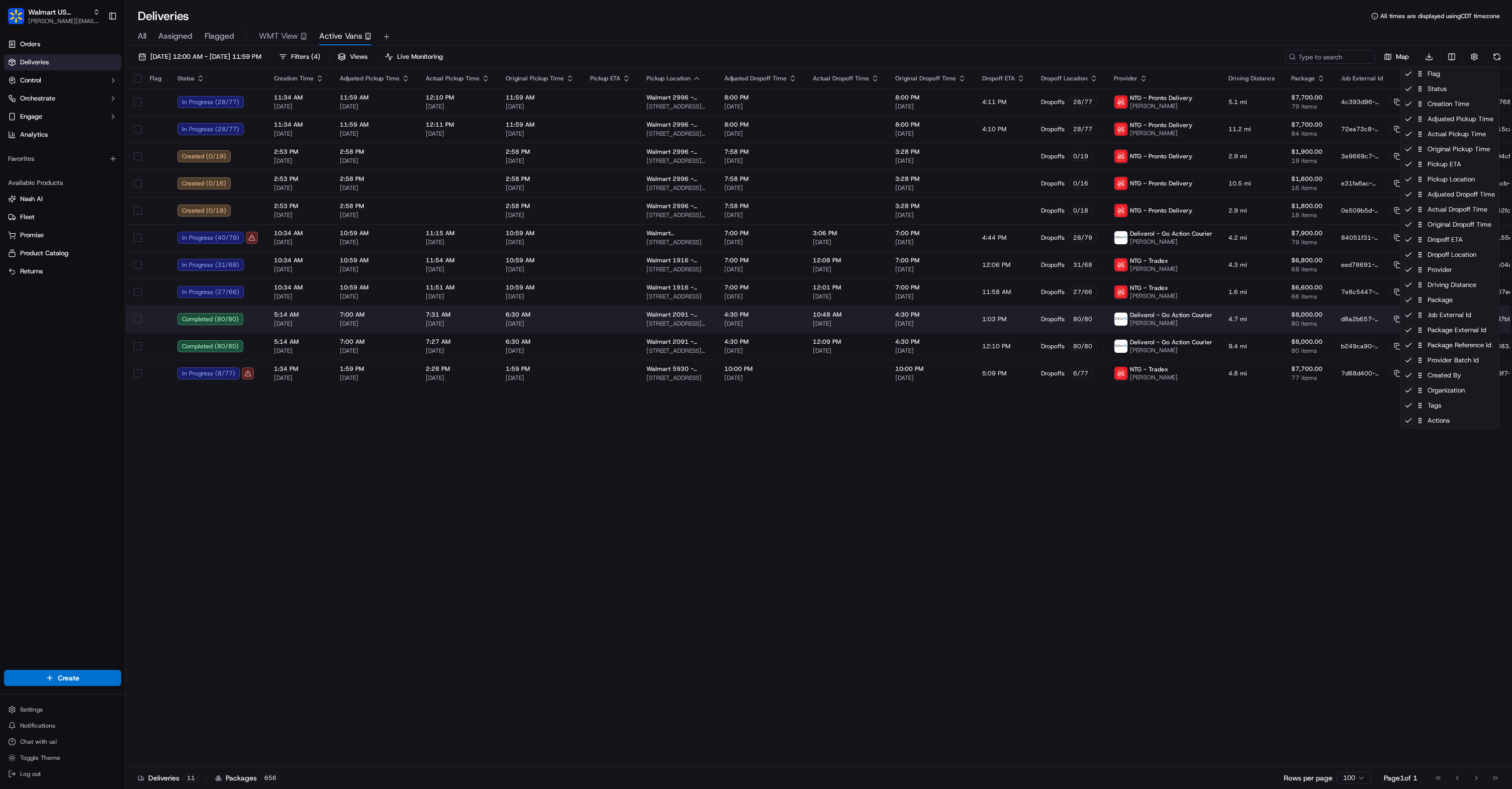
click at [1196, 458] on html "Walmart US Stores [PERSON_NAME][EMAIL_ADDRESS][DOMAIN_NAME] Toggle Sidebar Orde…" at bounding box center [756, 394] width 1512 height 789
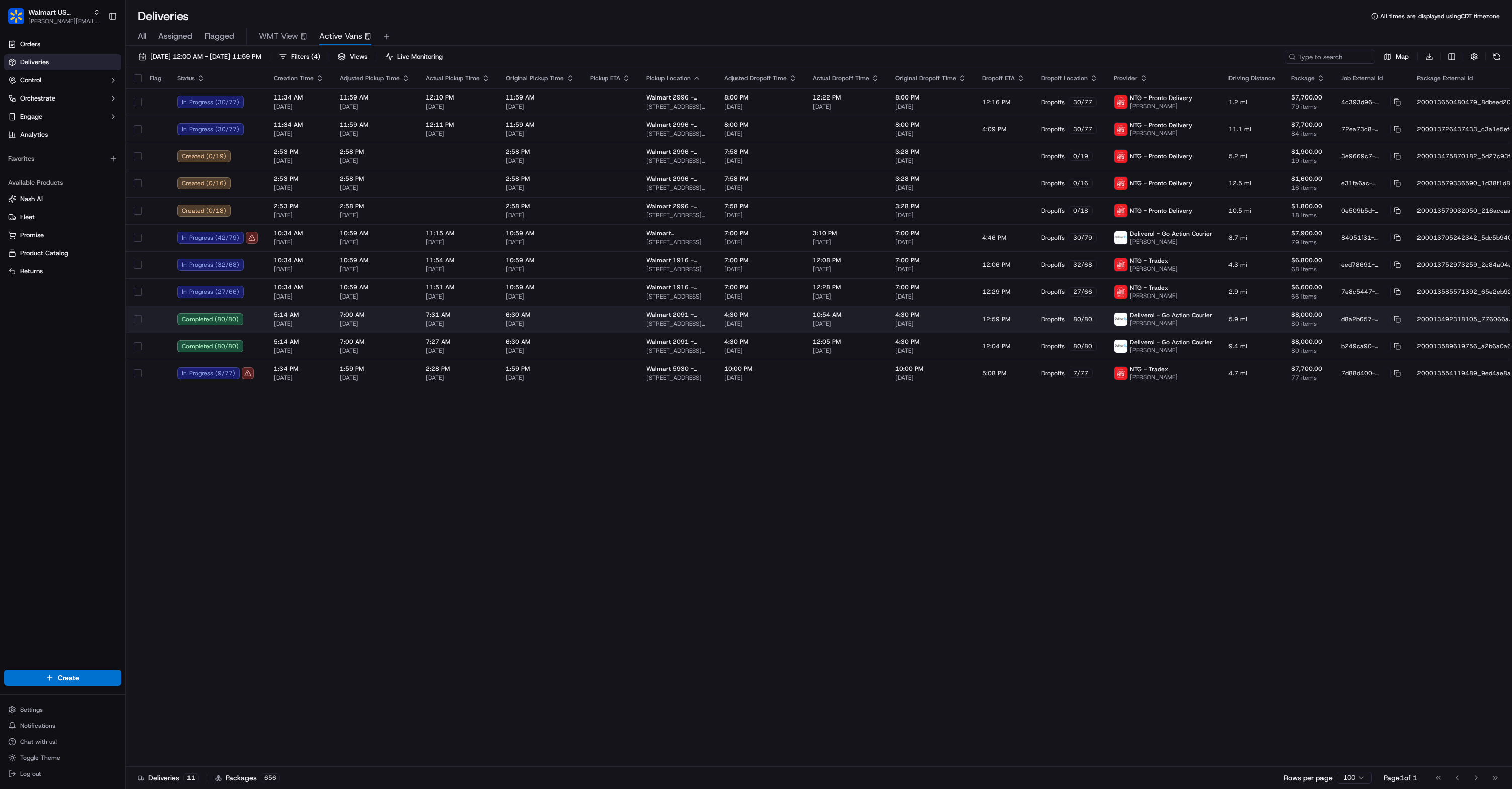
scroll to position [0, 117]
